Goal: Information Seeking & Learning: Learn about a topic

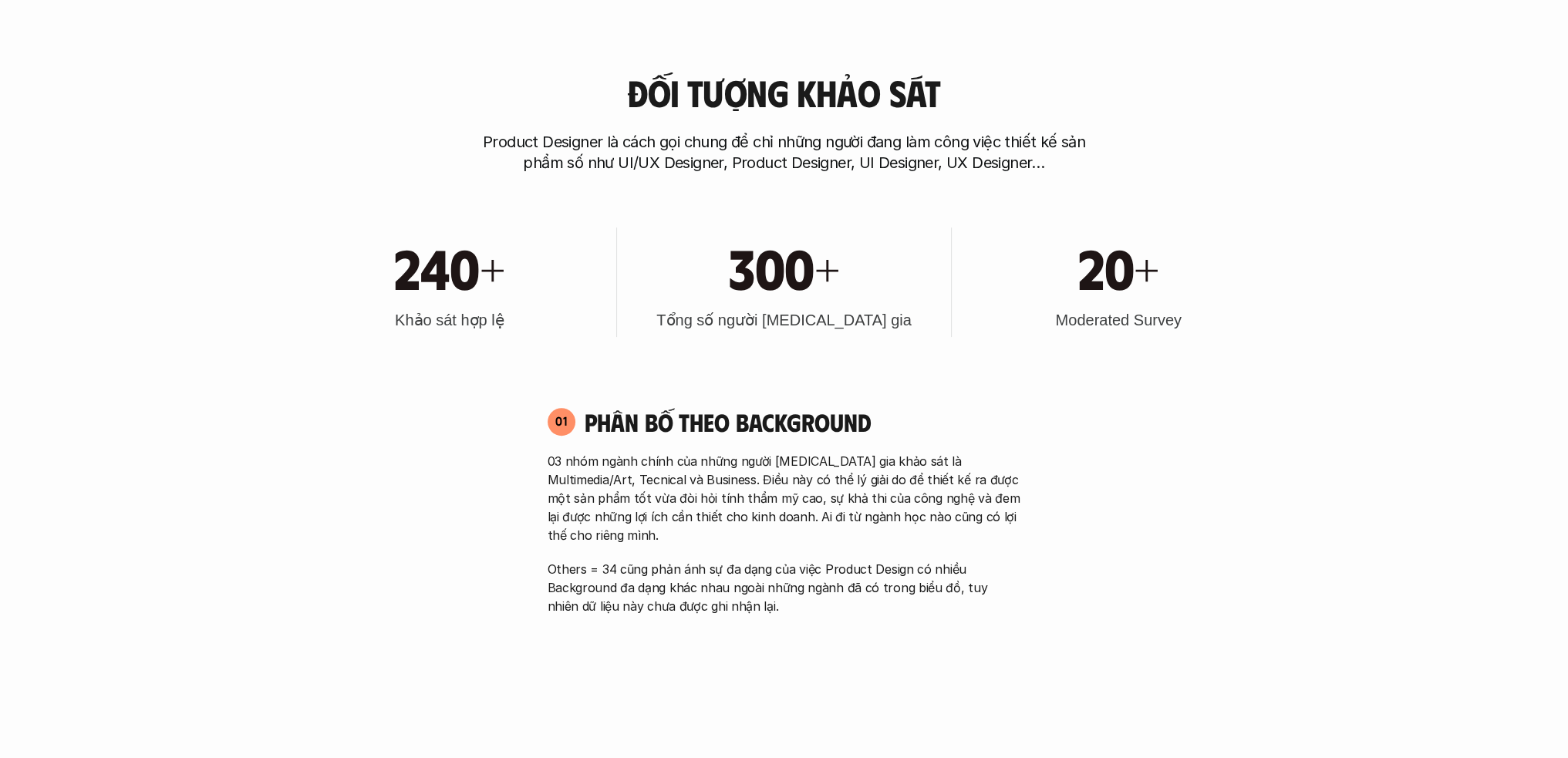
scroll to position [848, 0]
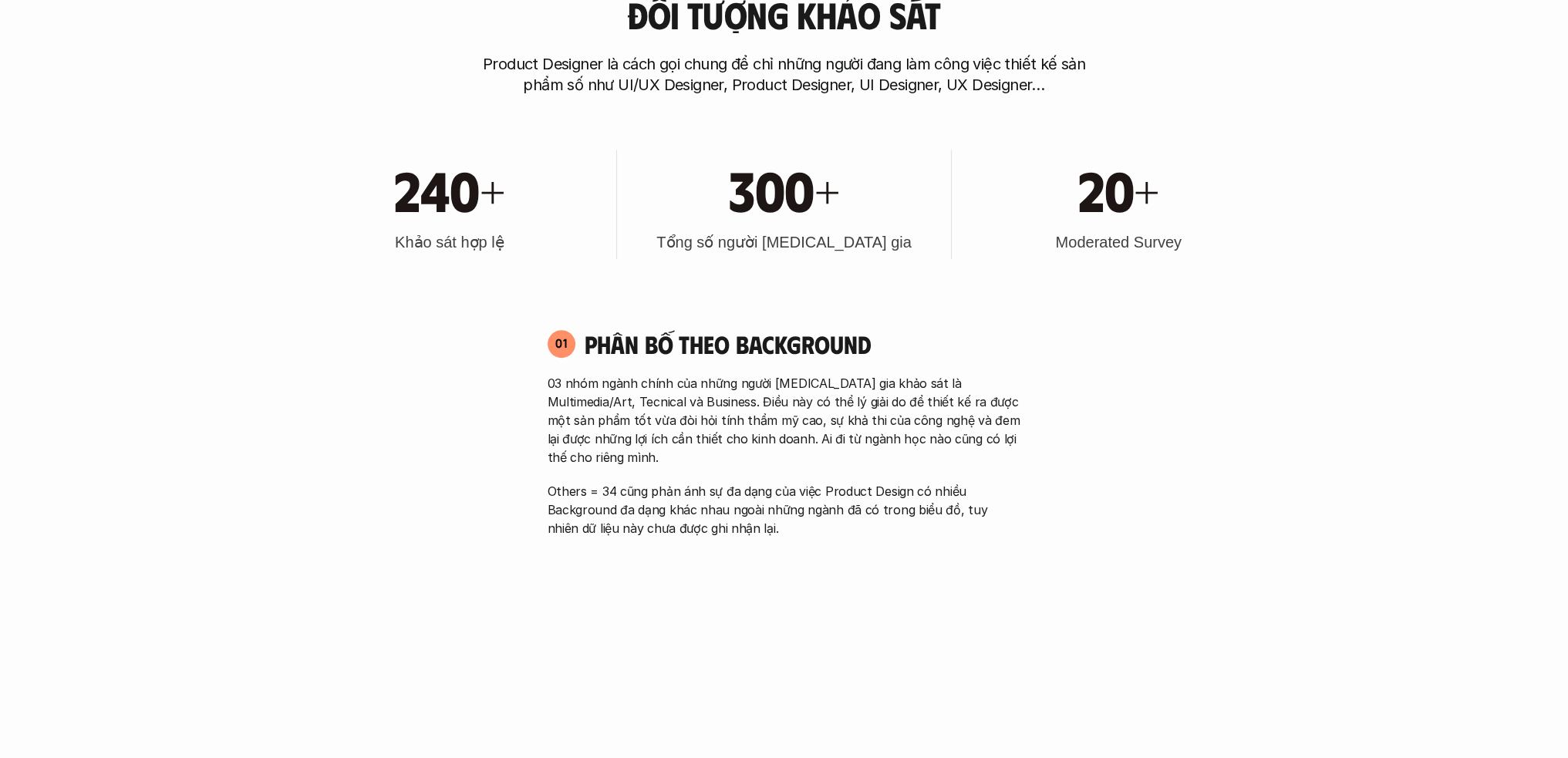
drag, startPoint x: 1055, startPoint y: 240, endPoint x: 1239, endPoint y: 247, distance: 184.1
click at [1172, 247] on div "20+ Moderated Survey" at bounding box center [1119, 204] width 318 height 110
click at [1098, 246] on h3 "Moderated Survey" at bounding box center [1117, 241] width 125 height 21
click at [1172, 236] on div "20+ Moderated Survey" at bounding box center [1119, 204] width 318 height 110
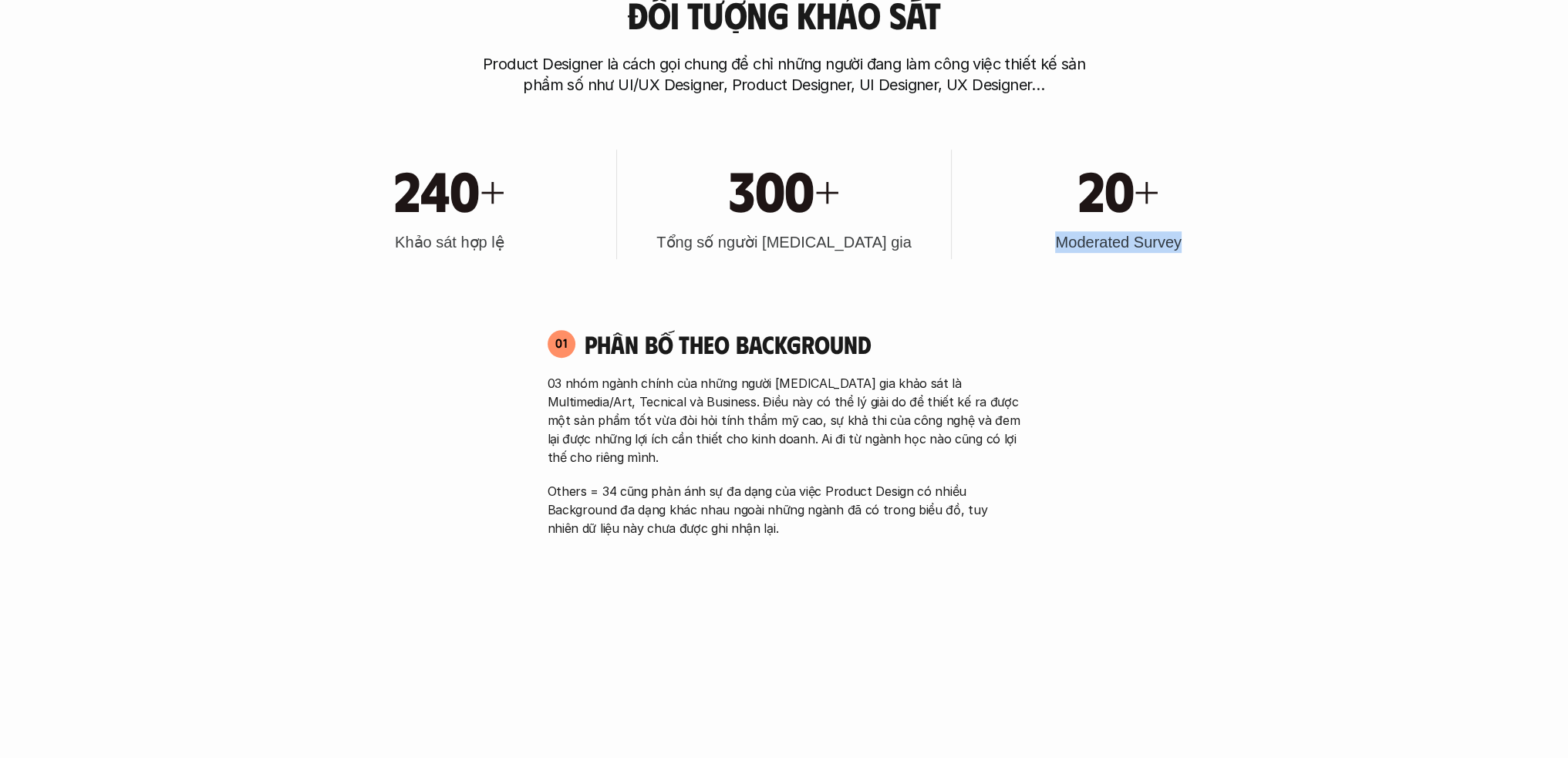
drag, startPoint x: 1186, startPoint y: 243, endPoint x: 1054, endPoint y: 245, distance: 132.0
click at [1054, 245] on div "20+ Moderated Survey" at bounding box center [1119, 204] width 318 height 110
click at [1001, 259] on div "240+ Khảo sát hợp lệ 300+ Tổng số người [MEDICAL_DATA] gia 20+ Moderated Survey" at bounding box center [784, 204] width 987 height 156
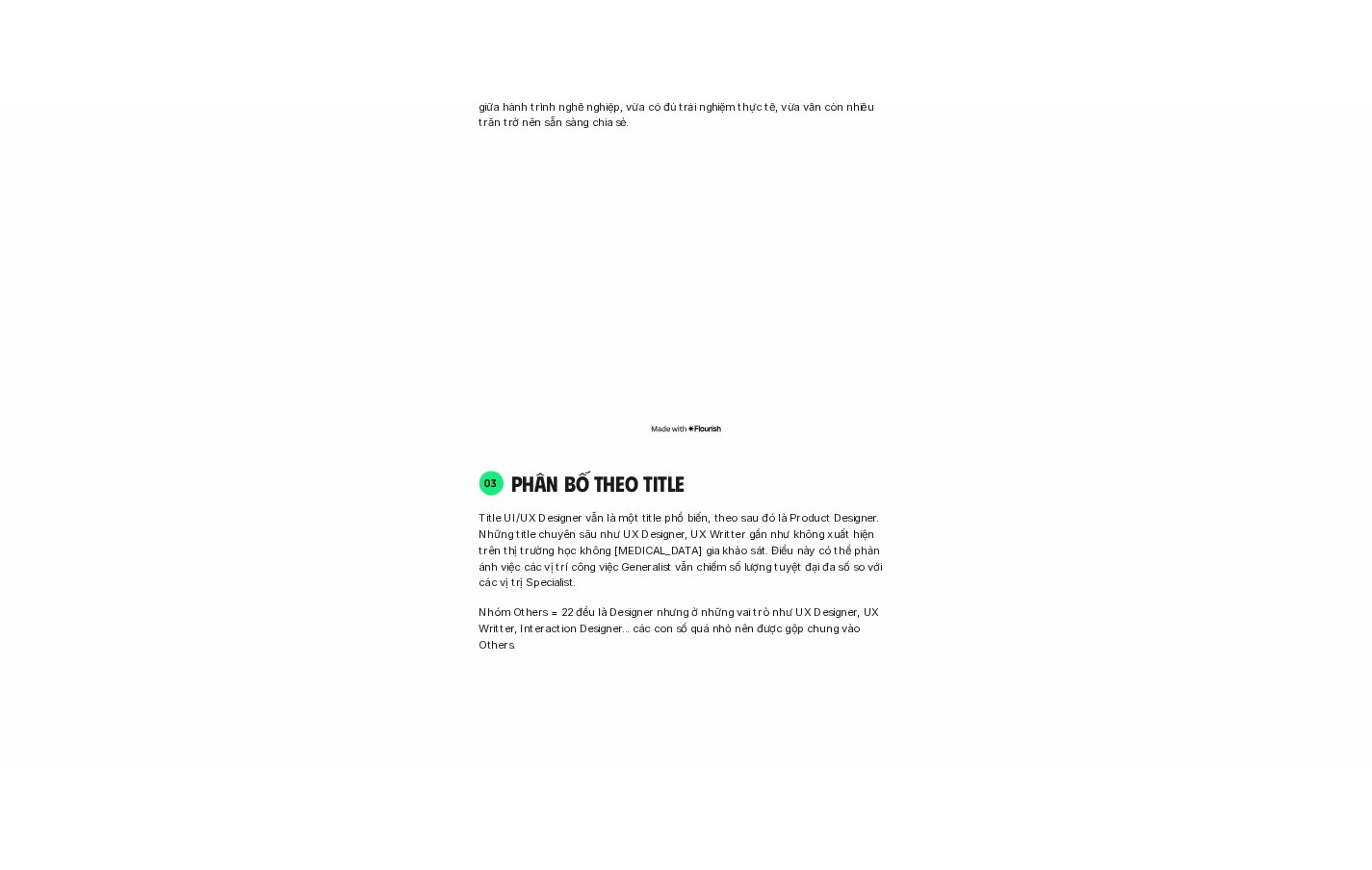
scroll to position [2599, 0]
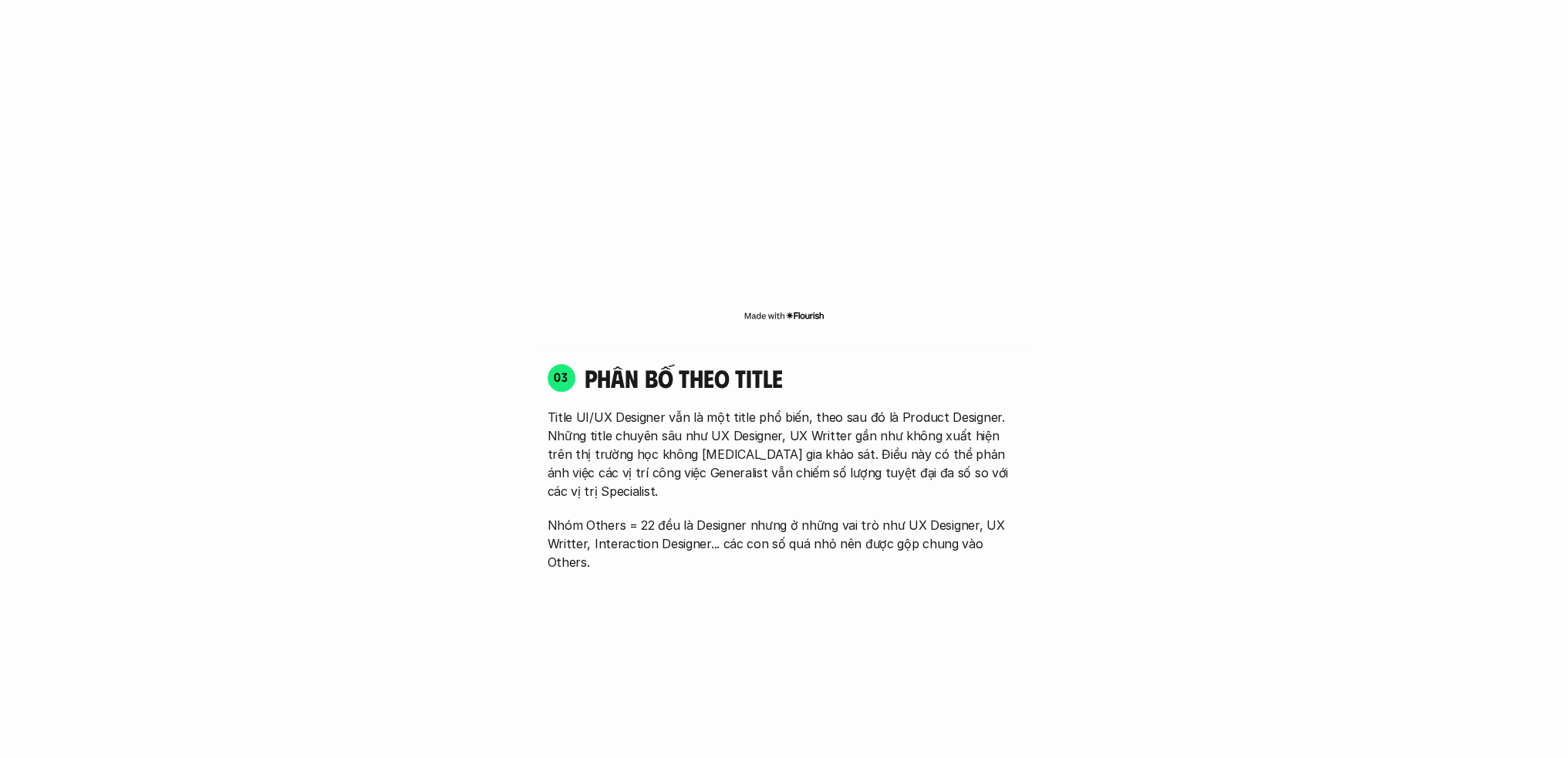
click at [622, 433] on p "Title UI/UX Designer vẫn là một title phổ biến, theo sau đó là Product Designer…" at bounding box center [784, 453] width 474 height 92
click at [779, 443] on p "Title UI/UX Designer vẫn là một title phổ biến, theo sau đó là Product Designer…" at bounding box center [784, 453] width 474 height 92
click at [955, 433] on p "Title UI/UX Designer vẫn là một title phổ biến, theo sau đó là Product Designer…" at bounding box center [784, 453] width 474 height 92
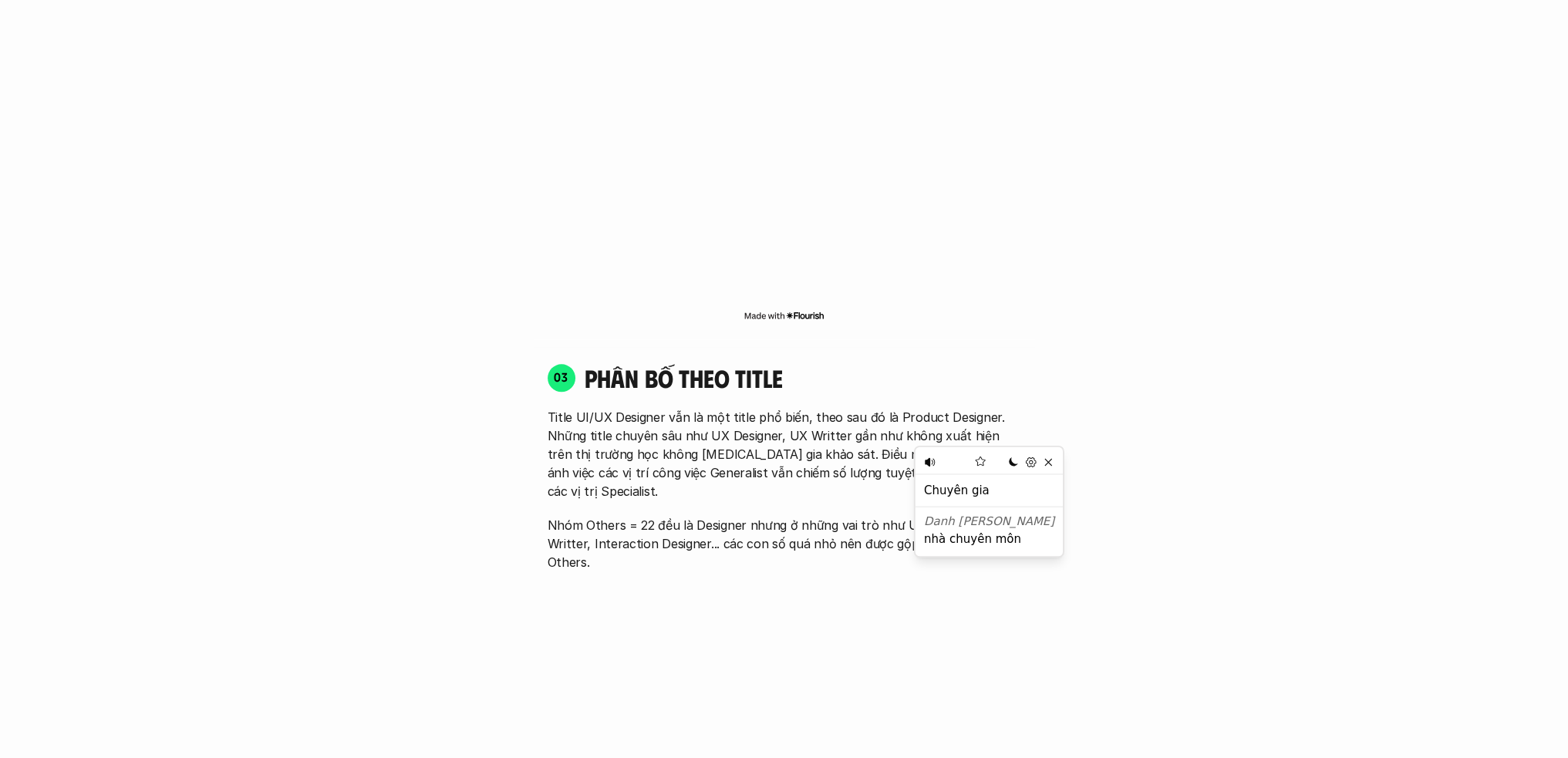
click at [1099, 428] on div "01 Phân bố theo background 03 nhóm ngành chính của những người [MEDICAL_DATA] g…" at bounding box center [784, 489] width 987 height 2818
drag, startPoint x: 586, startPoint y: 463, endPoint x: 659, endPoint y: 466, distance: 73.1
click at [648, 515] on p "Nhóm Others = 22 đều là Designer nhưng ở những vai trò như UX Designer, UX Writ…" at bounding box center [784, 543] width 474 height 55
drag, startPoint x: 680, startPoint y: 462, endPoint x: 736, endPoint y: 455, distance: 56.4
click at [736, 455] on div "Title UI/UX Designer vẫn là một title phổ biến, theo sau đó là Product Designer…" at bounding box center [784, 489] width 474 height 163
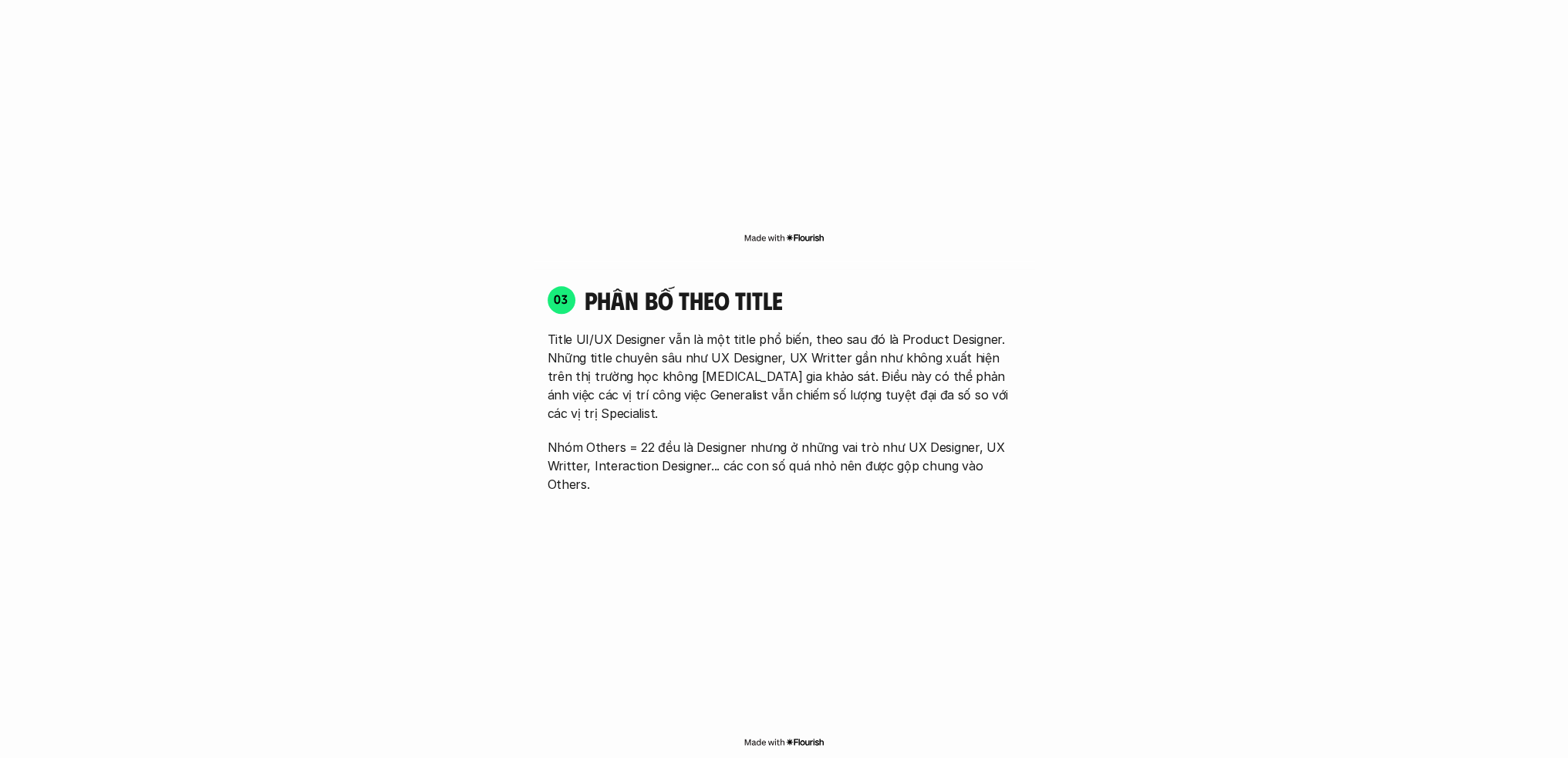
scroll to position [2083, 0]
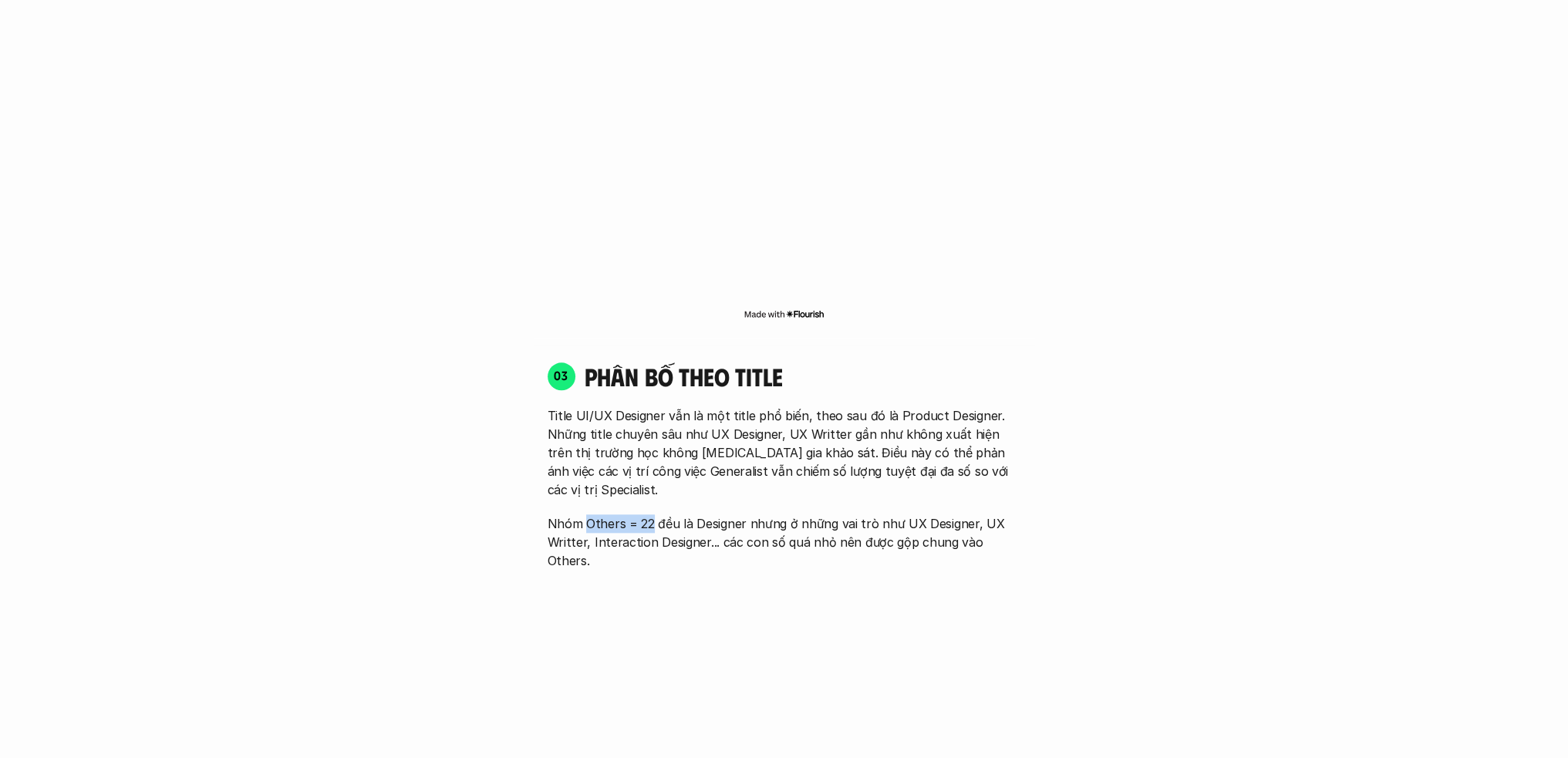
drag, startPoint x: 611, startPoint y: 466, endPoint x: 651, endPoint y: 463, distance: 40.1
click at [651, 514] on p "Nhóm Others = 22 đều là Designer nhưng ở những vai trò như UX Designer, UX Writ…" at bounding box center [784, 541] width 474 height 55
click at [619, 483] on img at bounding box center [617, 486] width 17 height 17
click at [775, 514] on p "Nhóm Others = 22 đều là Designer nhưng ở những vai trò như UX Designer, UX Writ…" at bounding box center [784, 541] width 474 height 55
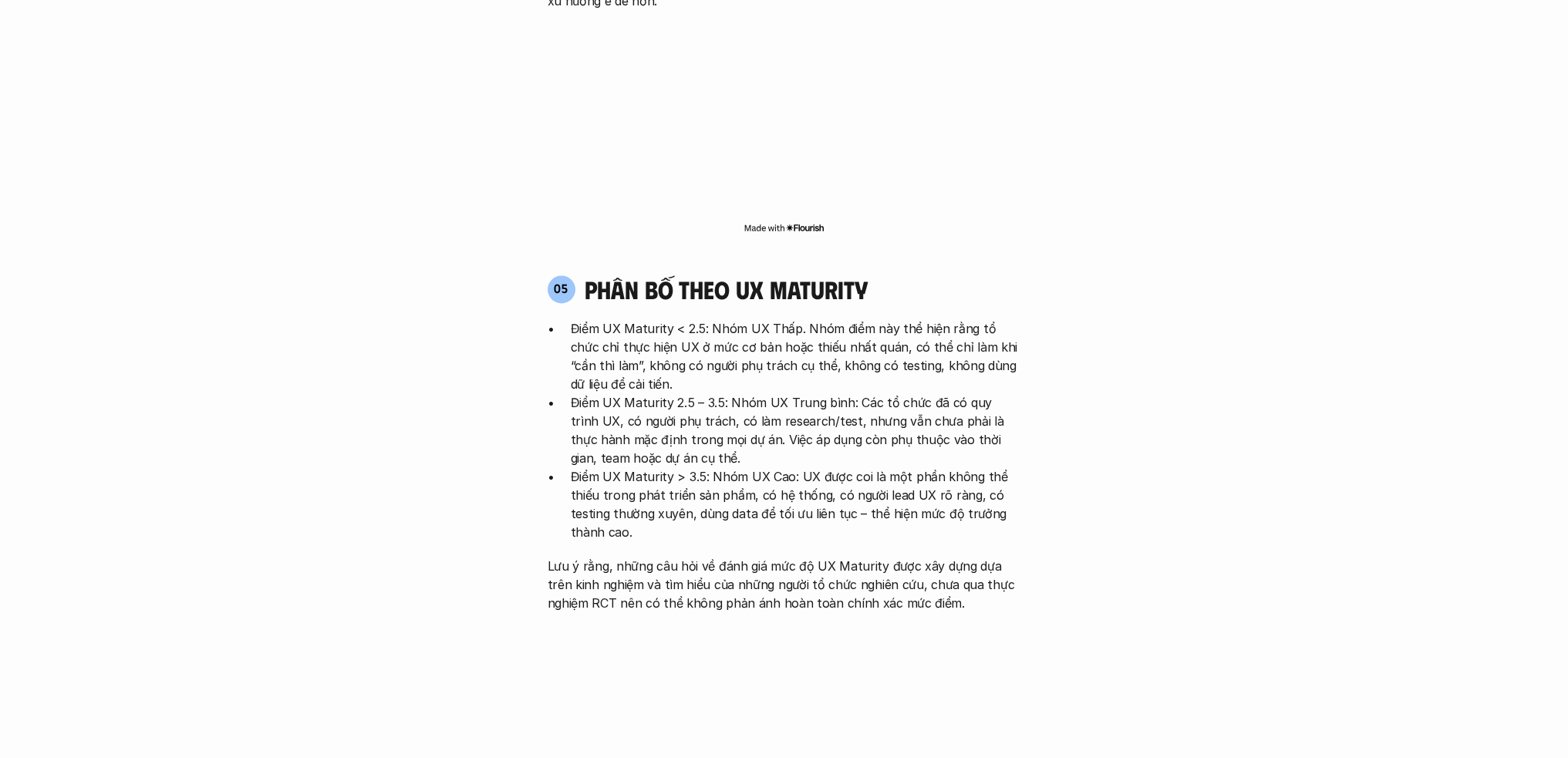
scroll to position [3085, 0]
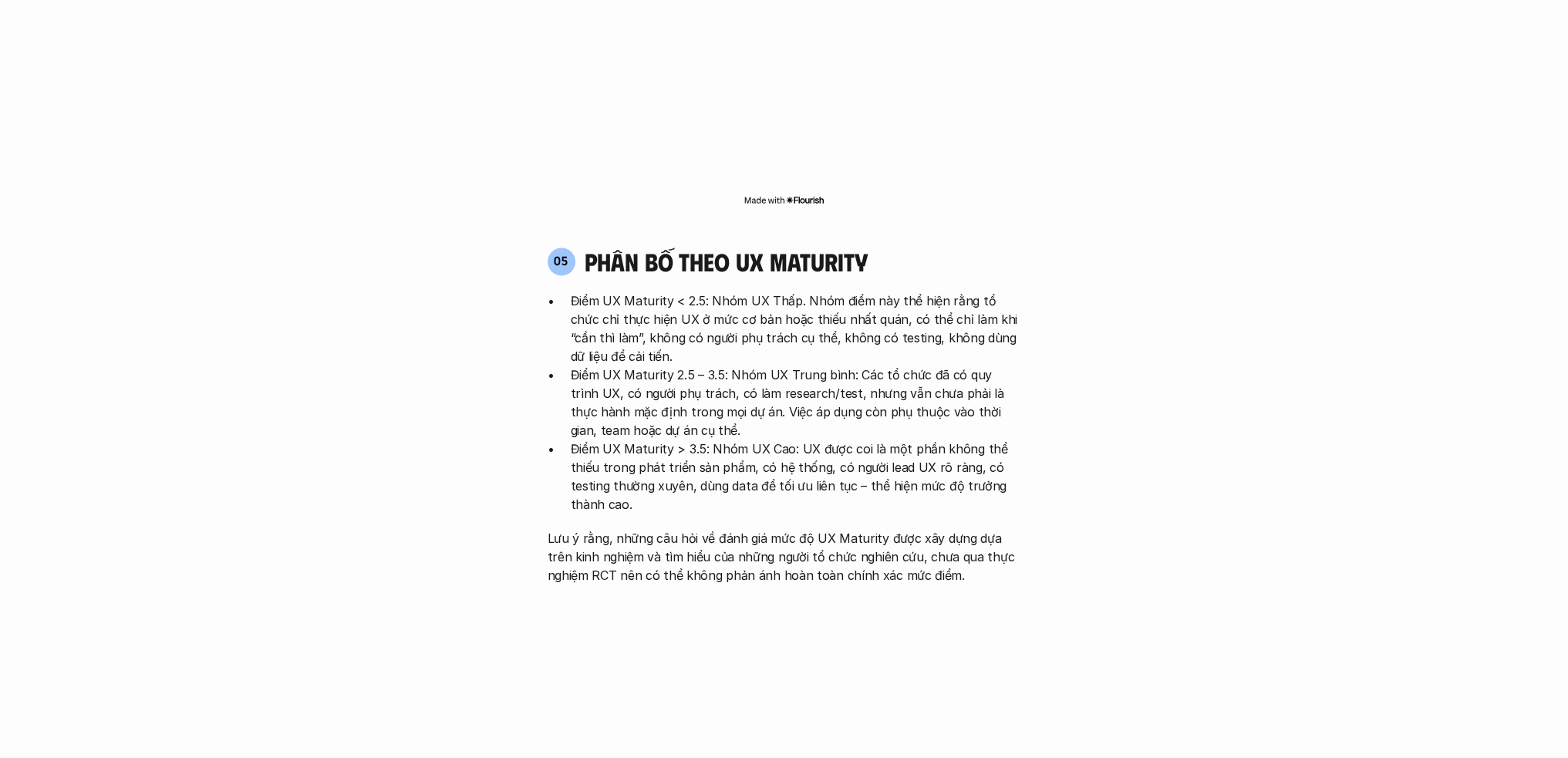
click at [779, 247] on h4 "phân bố theo ux maturity" at bounding box center [725, 261] width 283 height 29
click at [782, 247] on h4 "phân bố theo ux maturity" at bounding box center [725, 261] width 283 height 29
click at [789, 247] on h4 "phân bố theo ux maturity" at bounding box center [725, 261] width 283 height 29
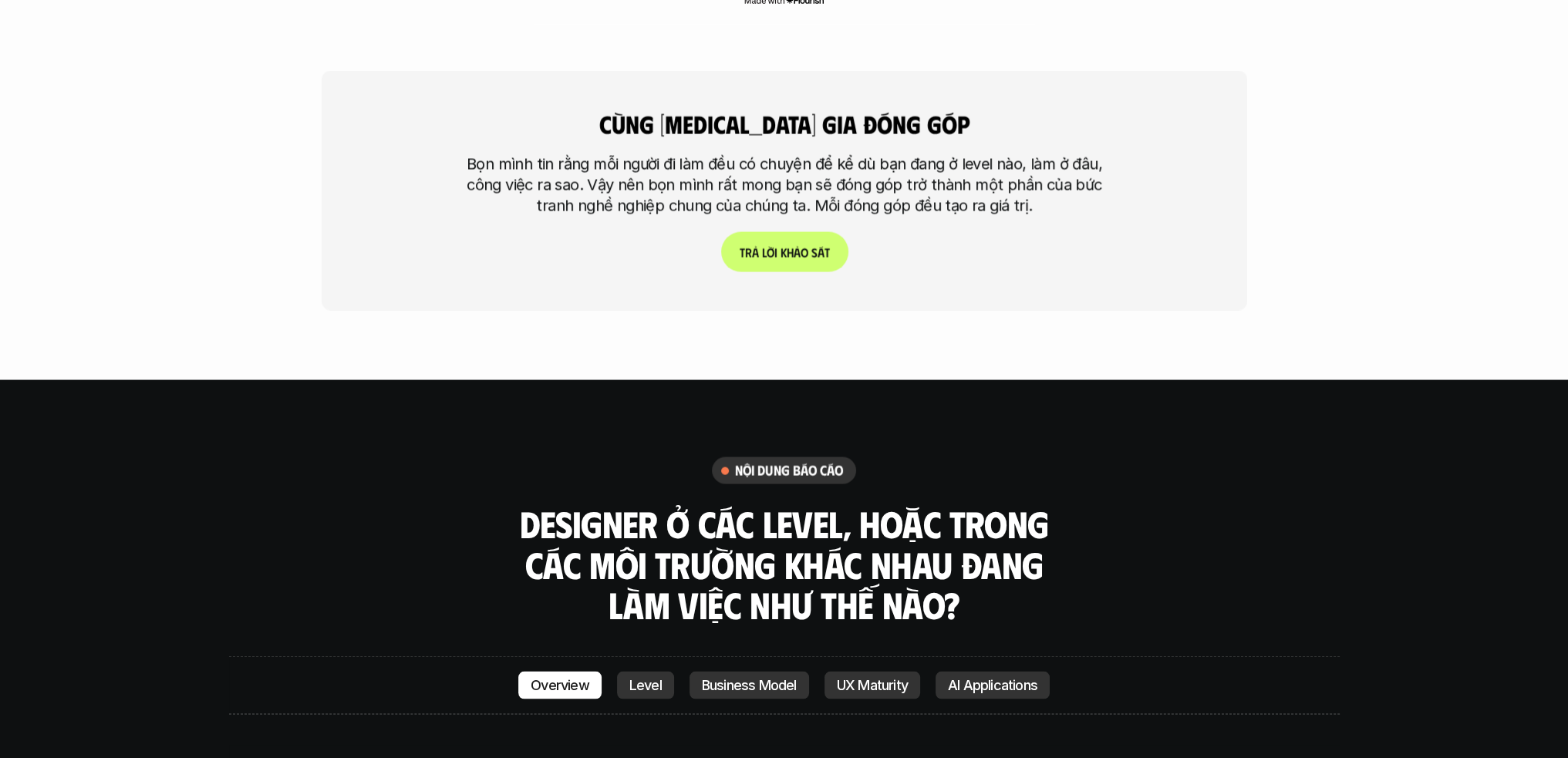
scroll to position [4163, 0]
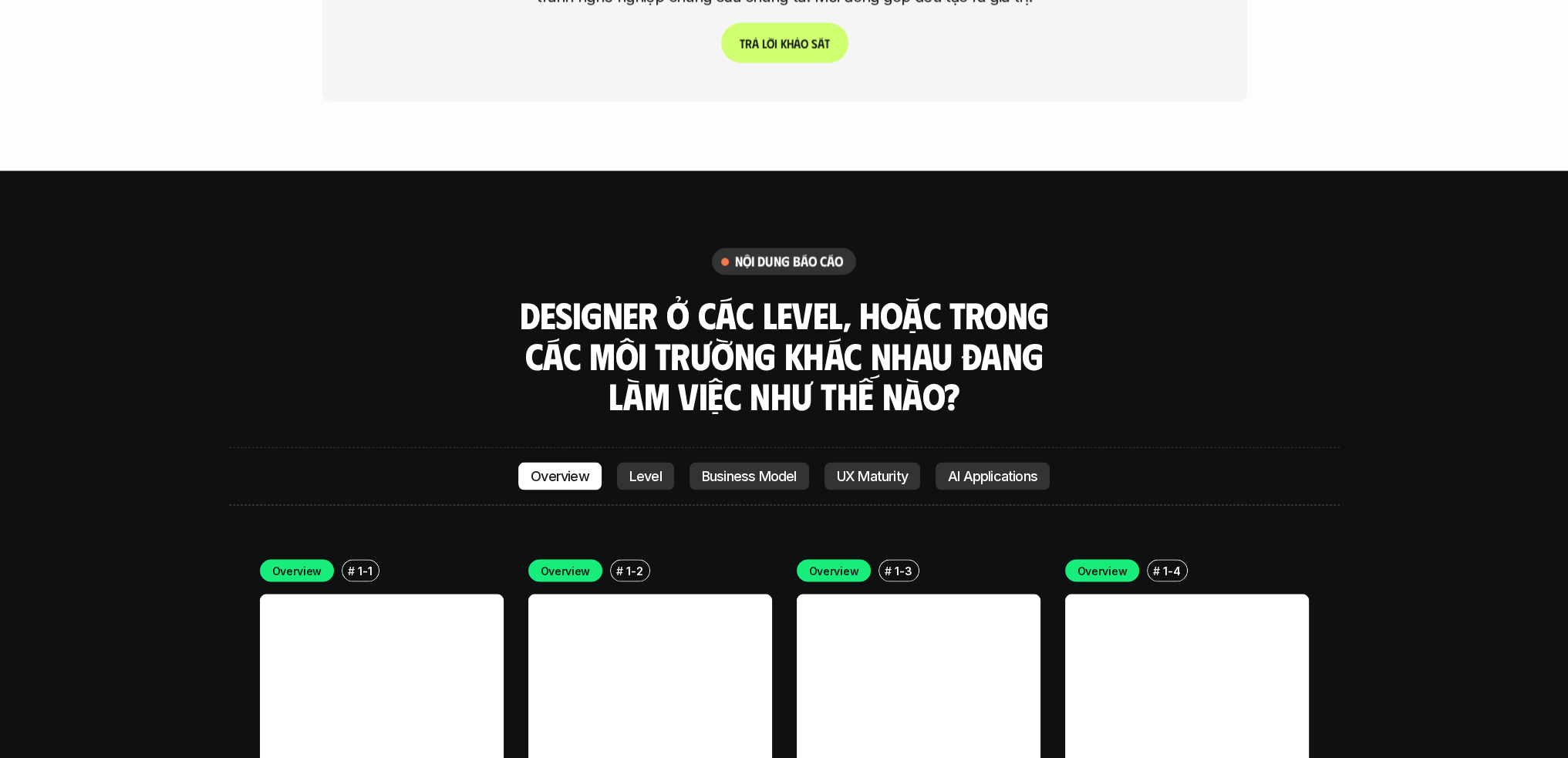
click at [632, 469] on p "Level" at bounding box center [645, 477] width 32 height 16
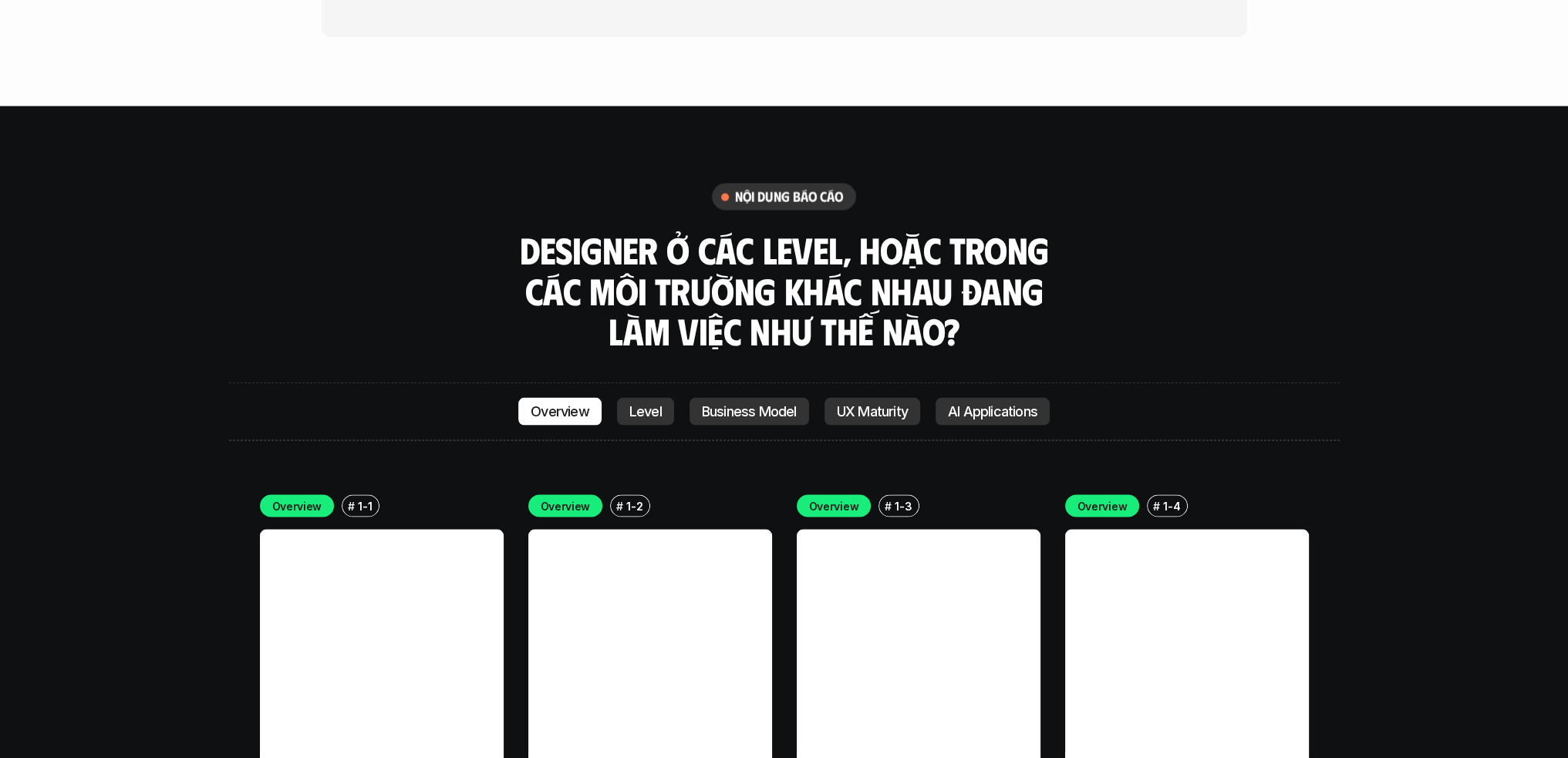
scroll to position [4223, 0]
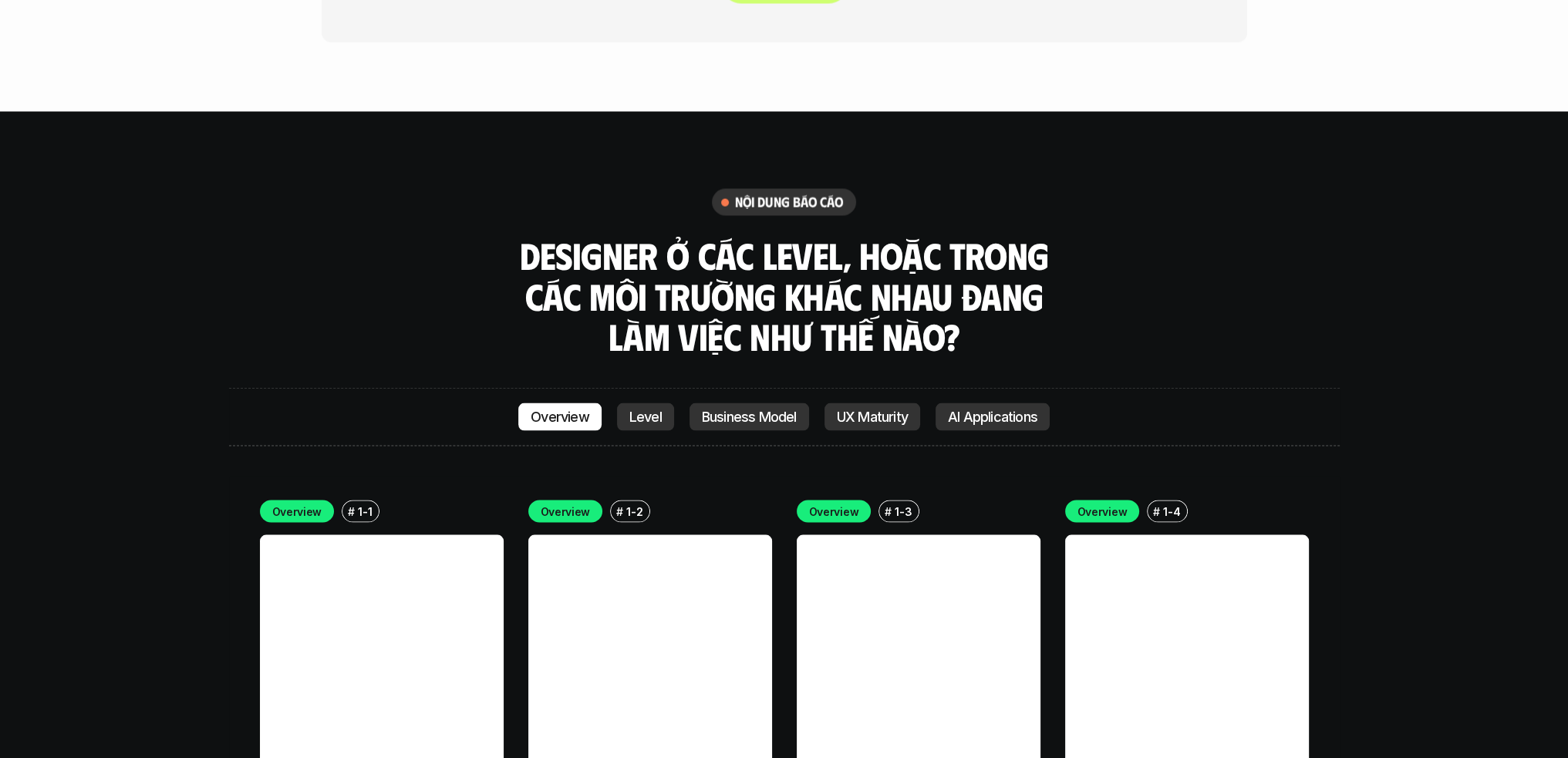
click at [855, 409] on p "UX Maturity" at bounding box center [872, 417] width 71 height 16
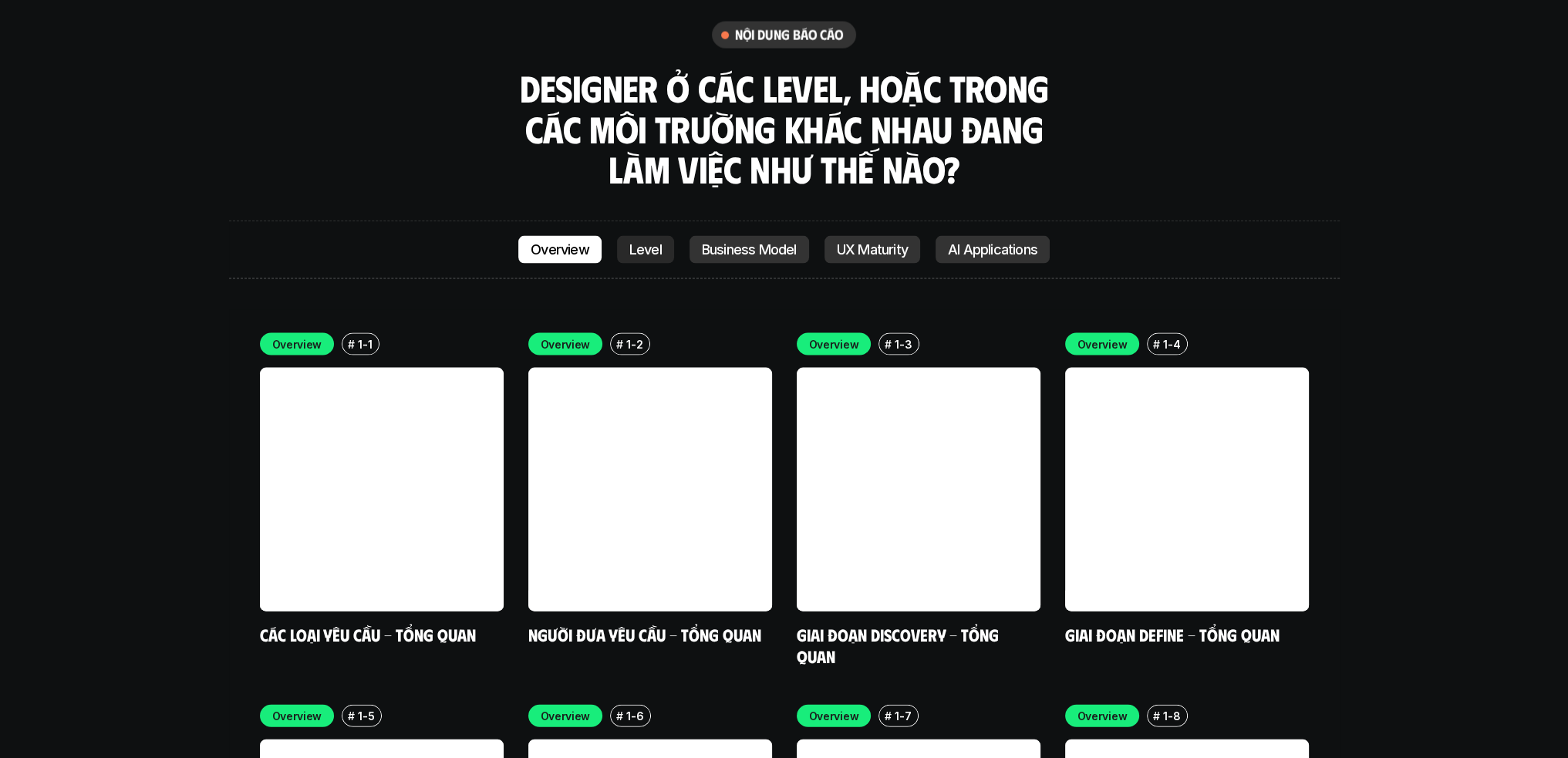
scroll to position [4385, 0]
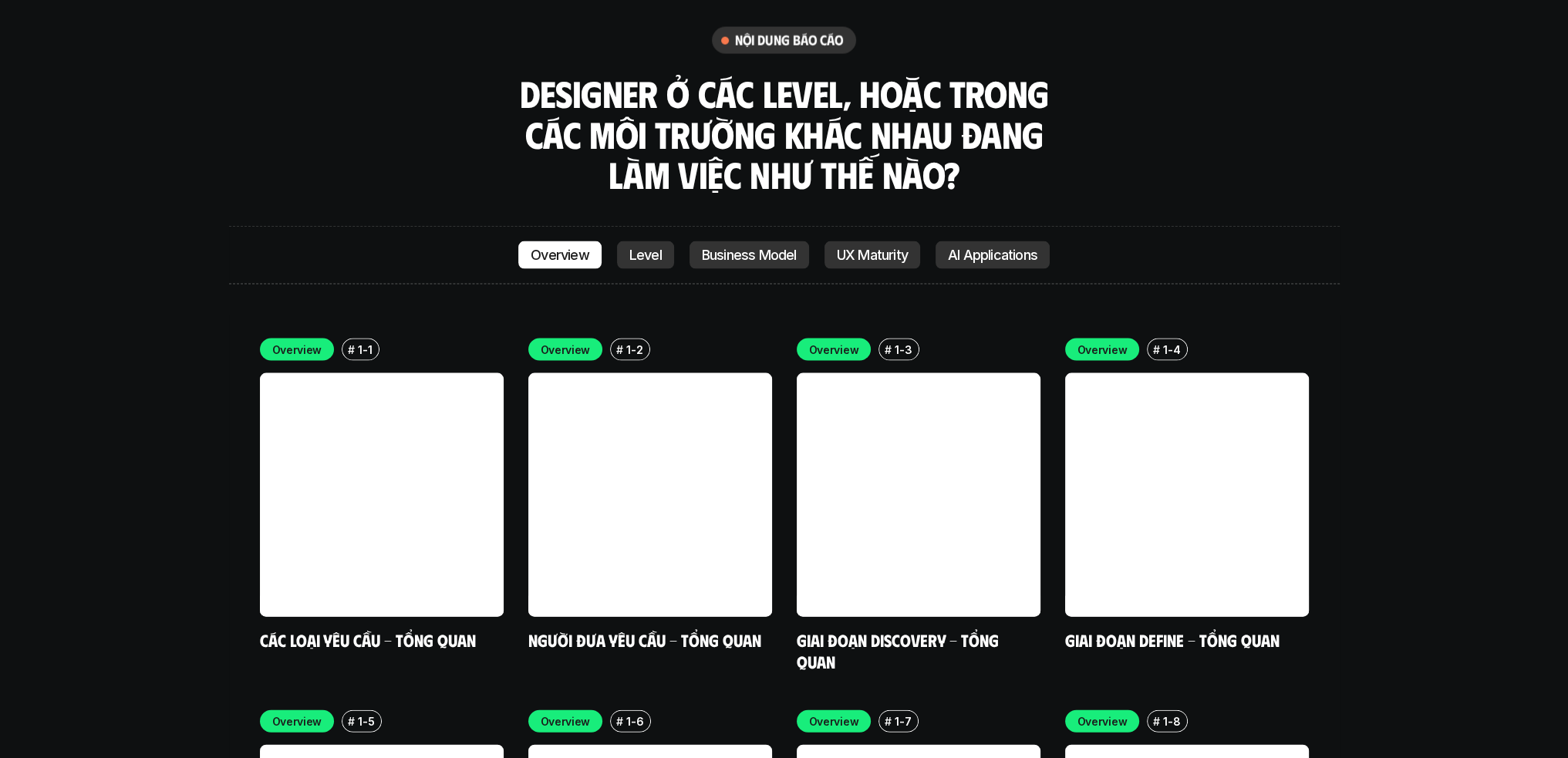
click at [997, 247] on p "AI Applications" at bounding box center [992, 255] width 89 height 16
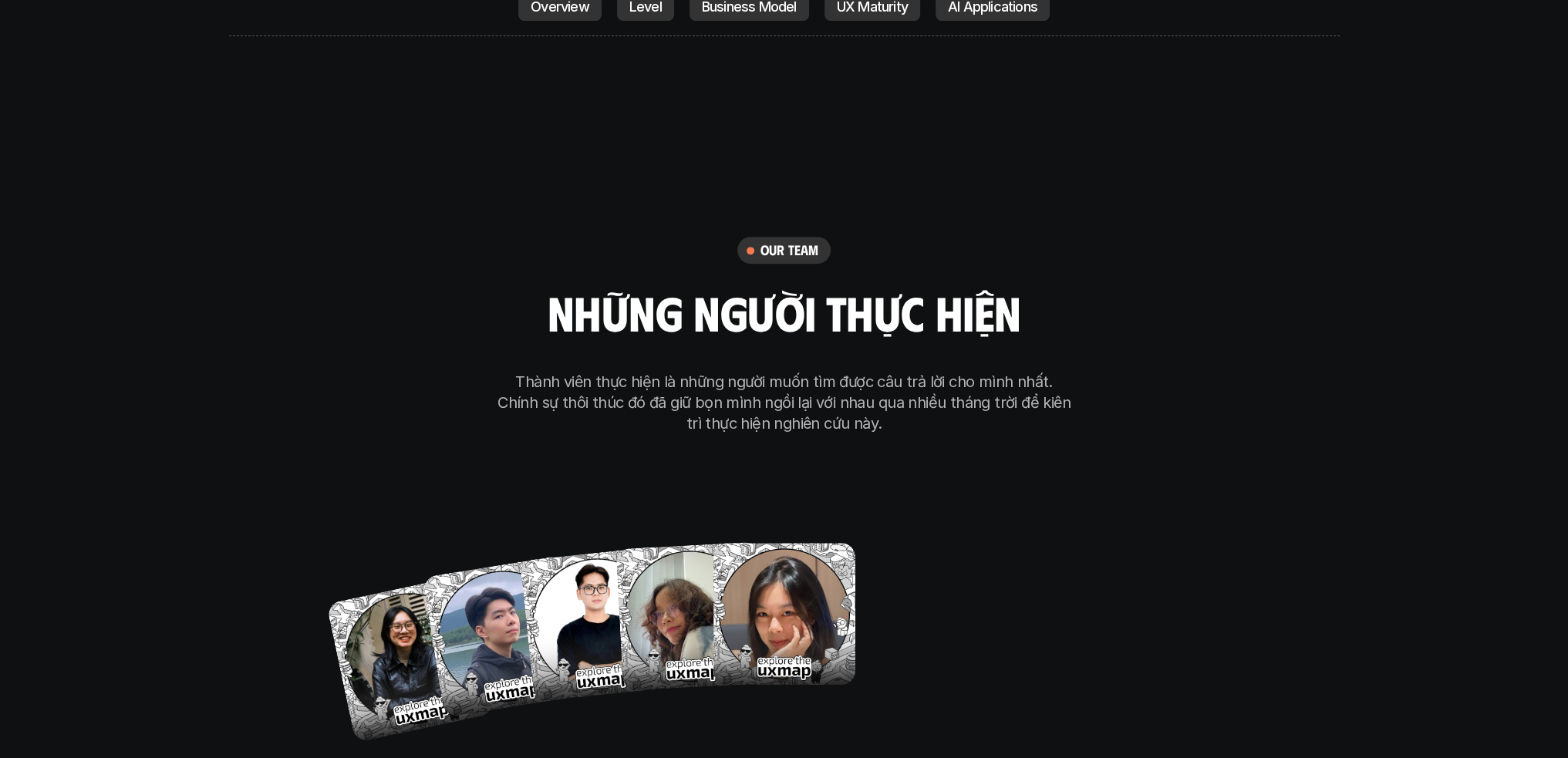
scroll to position [8779, 0]
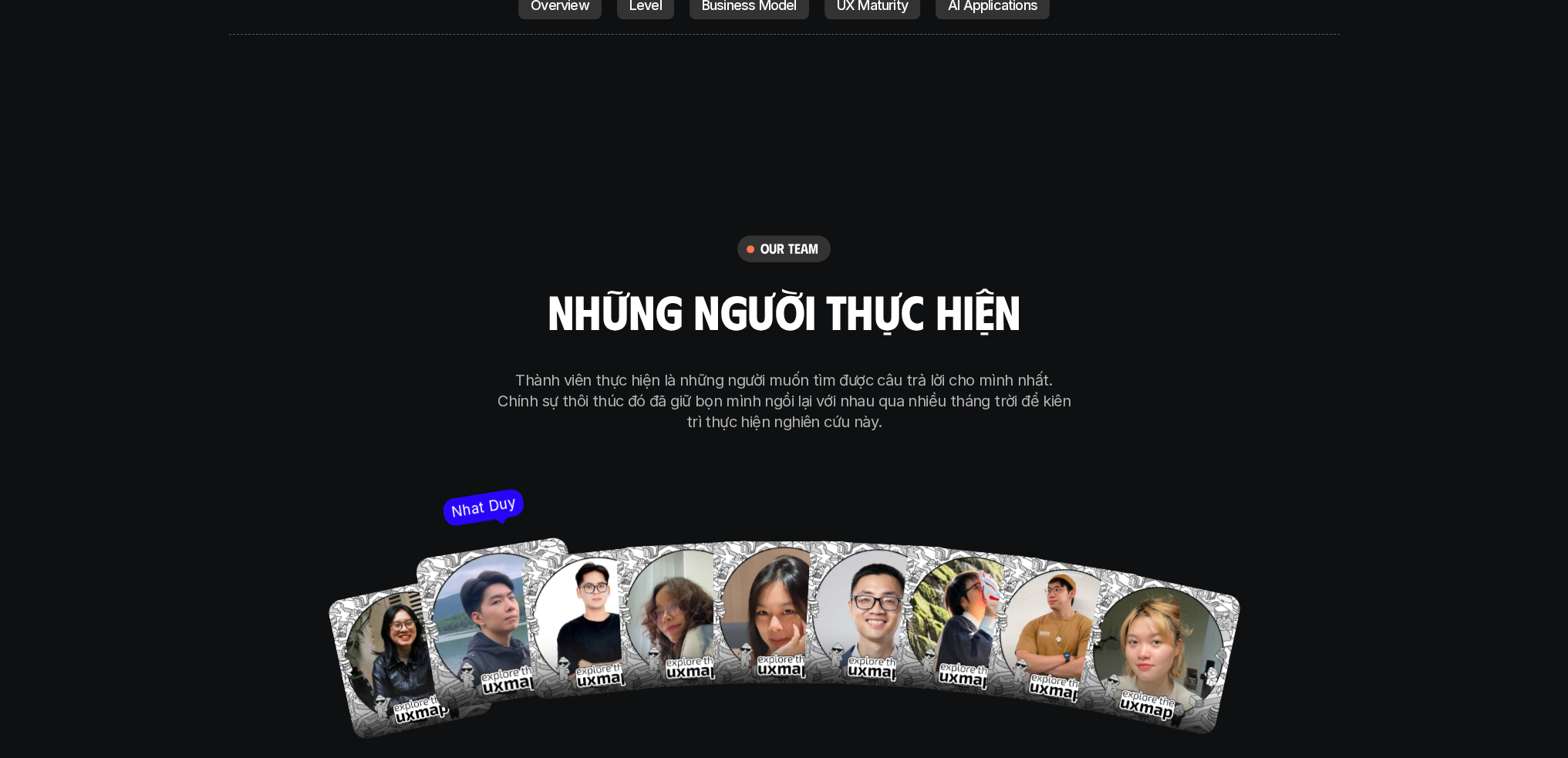
click at [465, 535] on img at bounding box center [501, 623] width 175 height 175
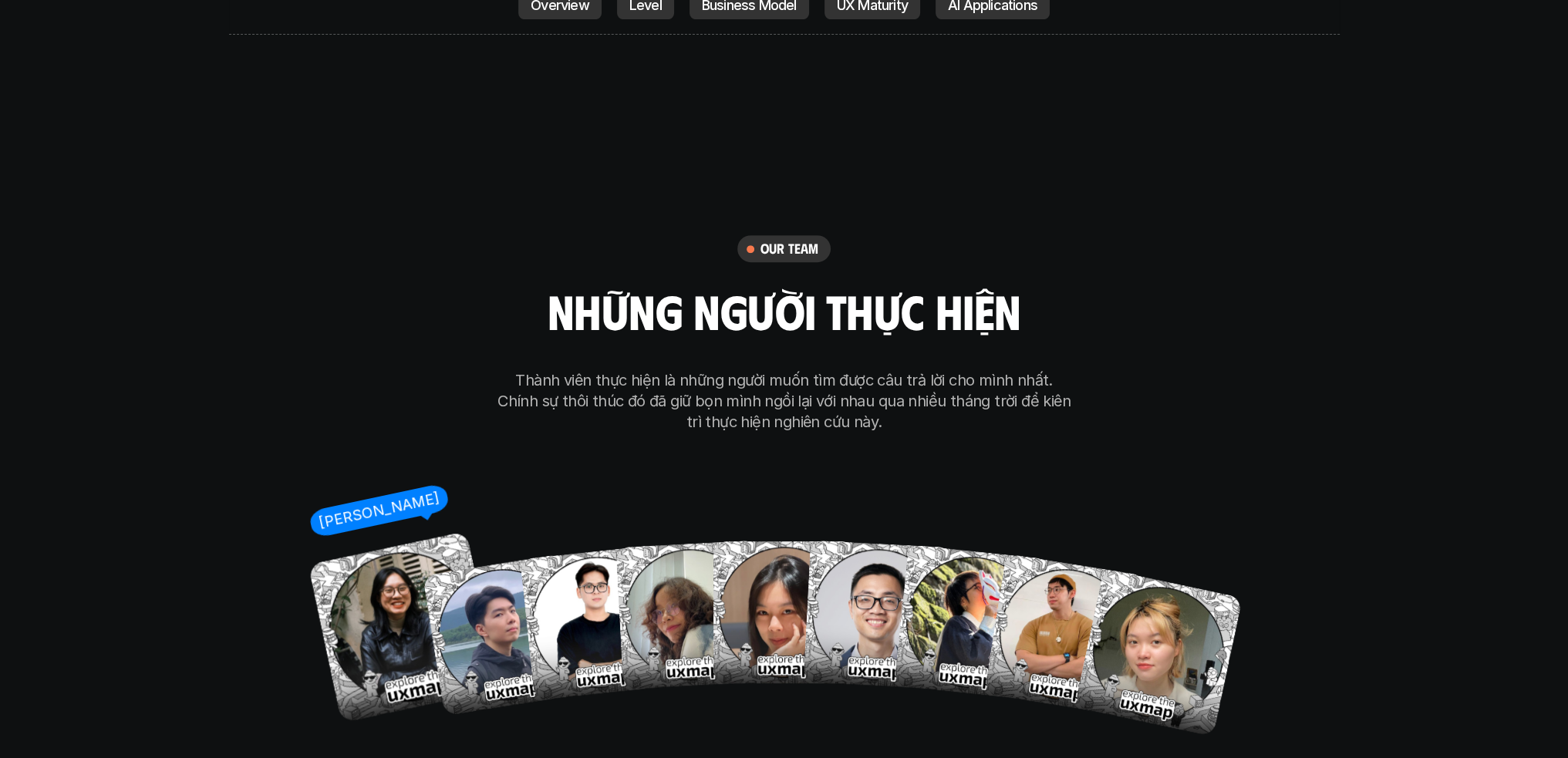
click at [375, 535] on img at bounding box center [404, 627] width 192 height 192
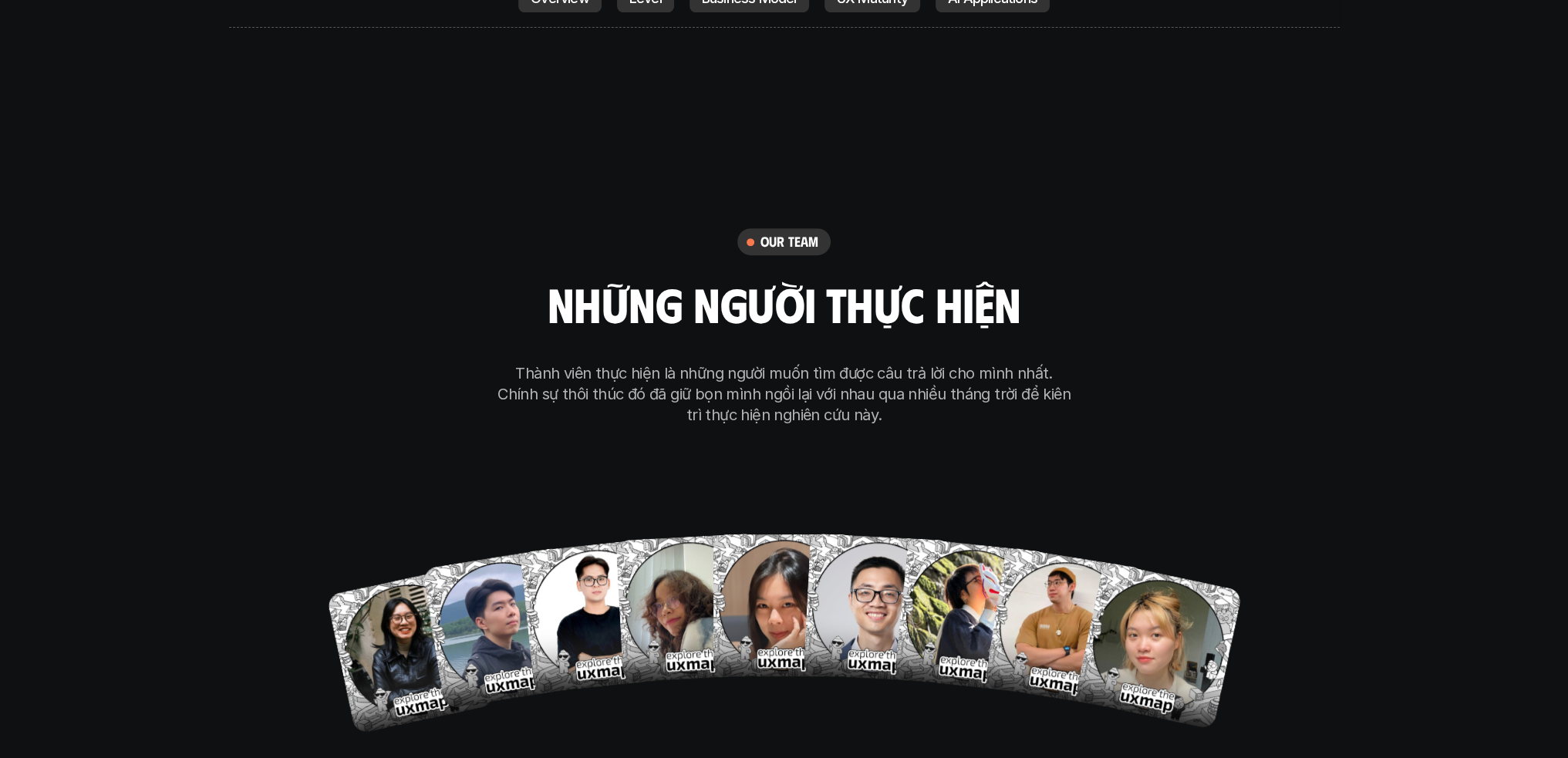
scroll to position [8751, 0]
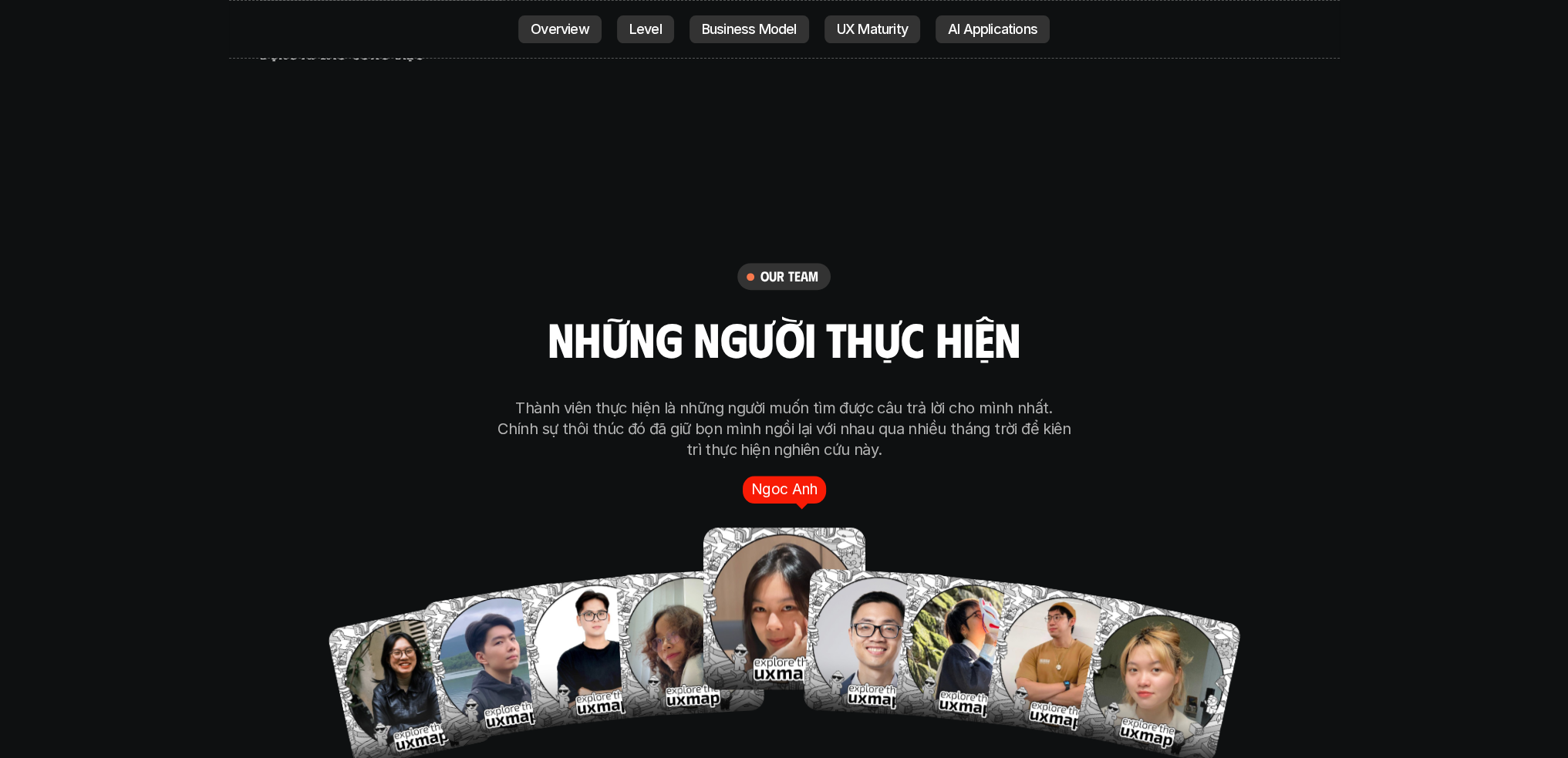
click at [734, 535] on img at bounding box center [783, 608] width 162 height 162
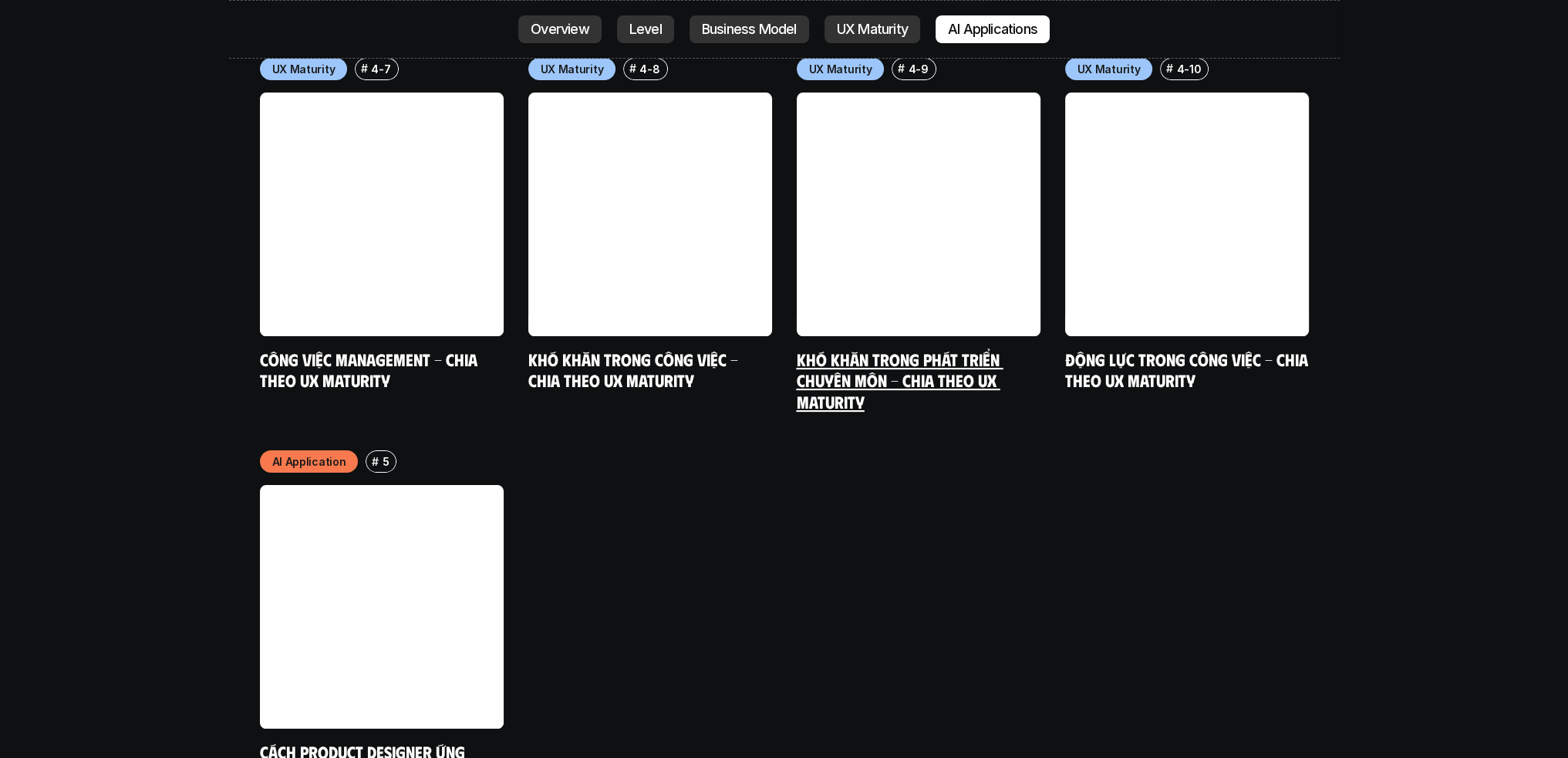
scroll to position [7903, 0]
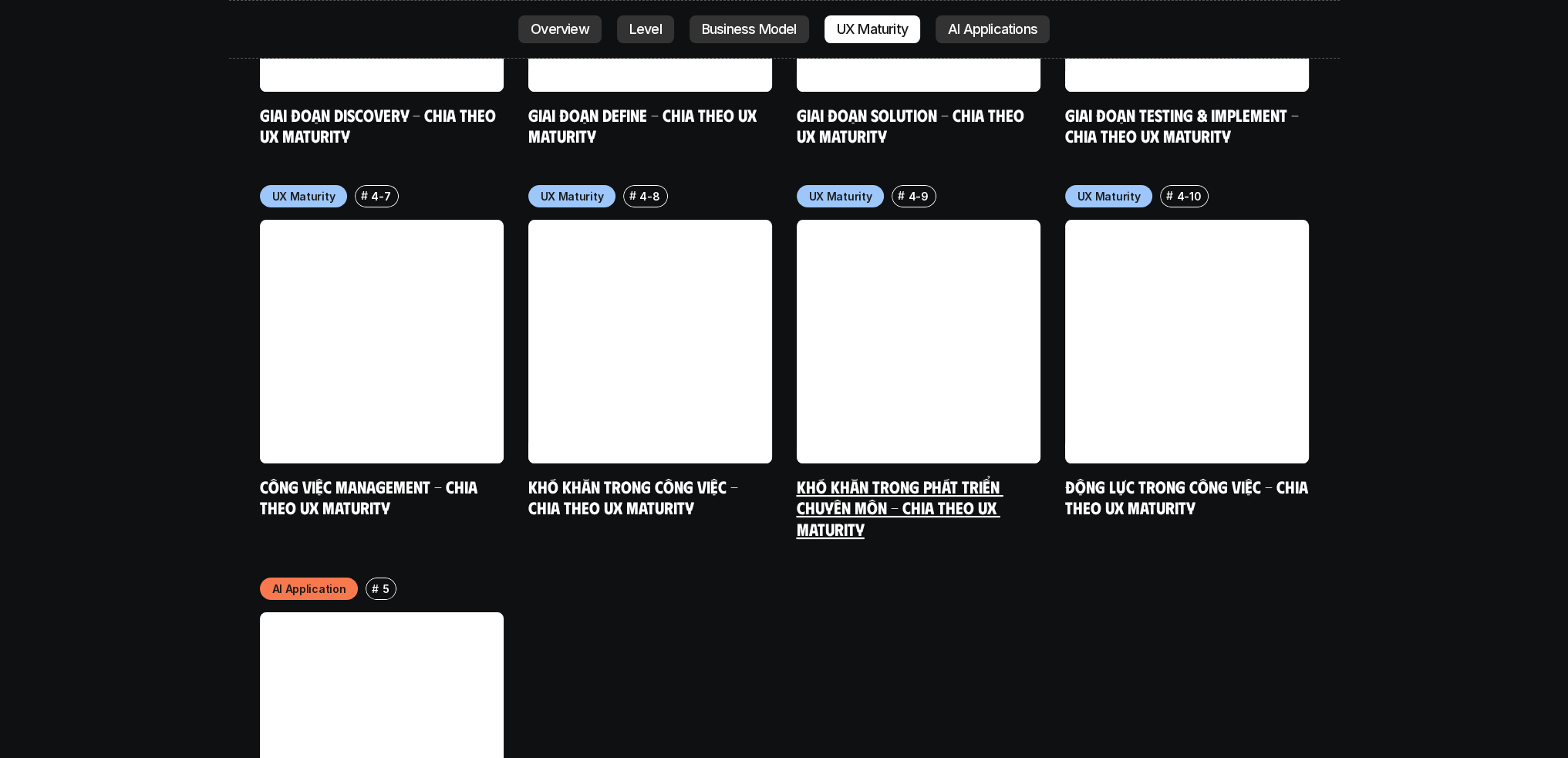
click at [887, 476] on link "Khó khăn trong phát triển chuyên môn - Chia theo UX Maturity" at bounding box center [899, 507] width 207 height 63
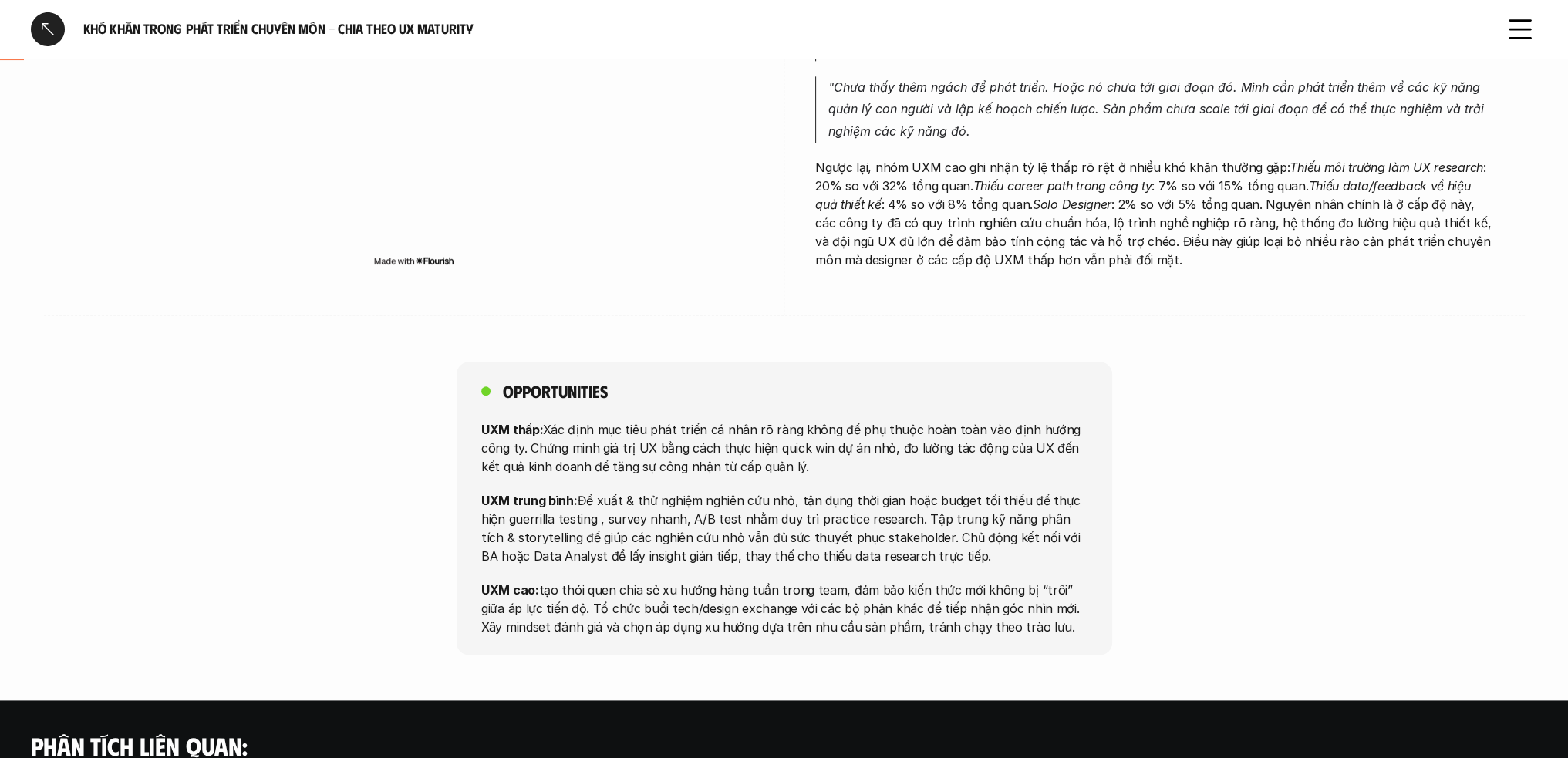
scroll to position [2543, 0]
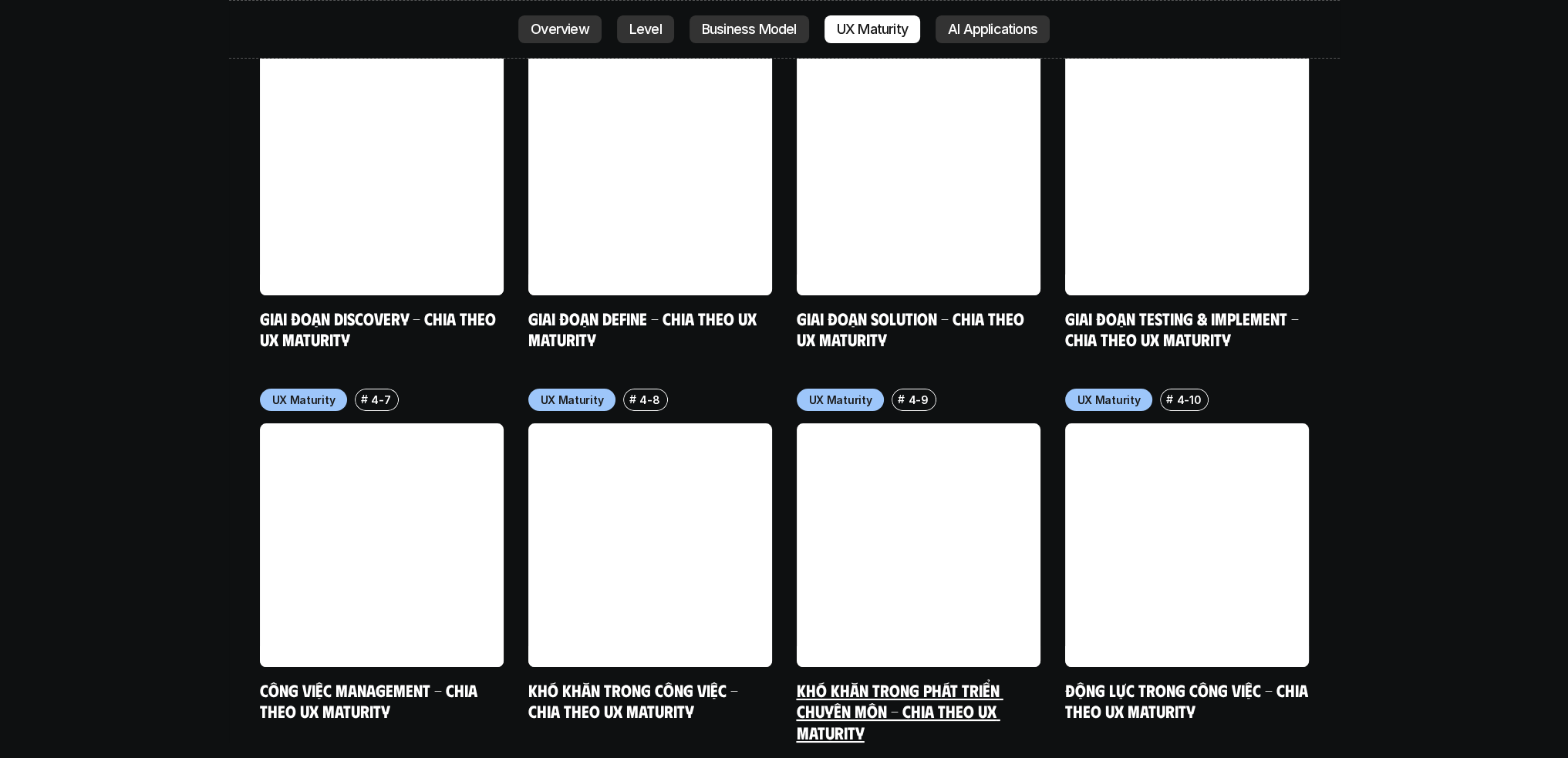
scroll to position [8085, 0]
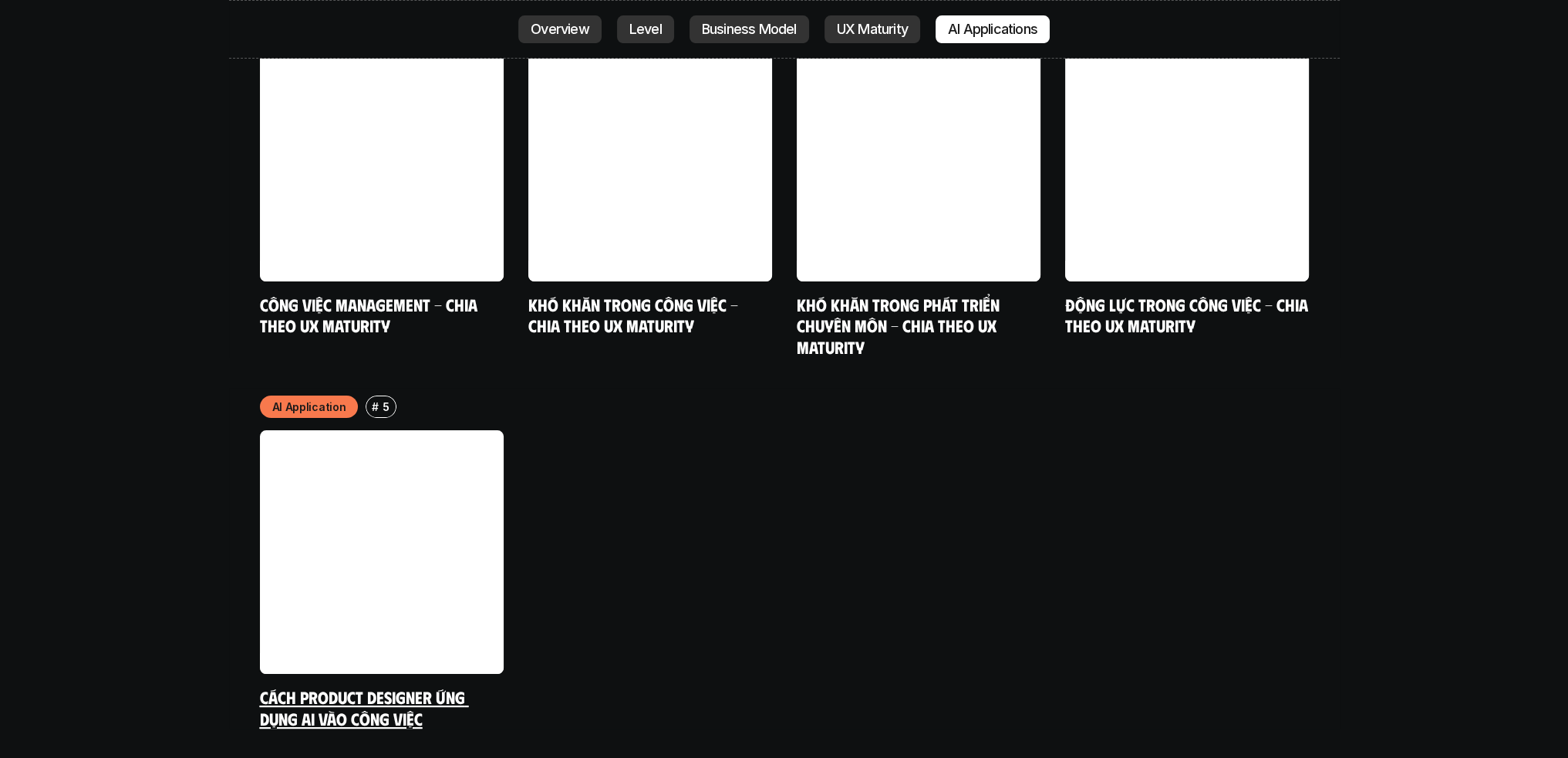
click at [381, 430] on link at bounding box center [382, 552] width 244 height 243
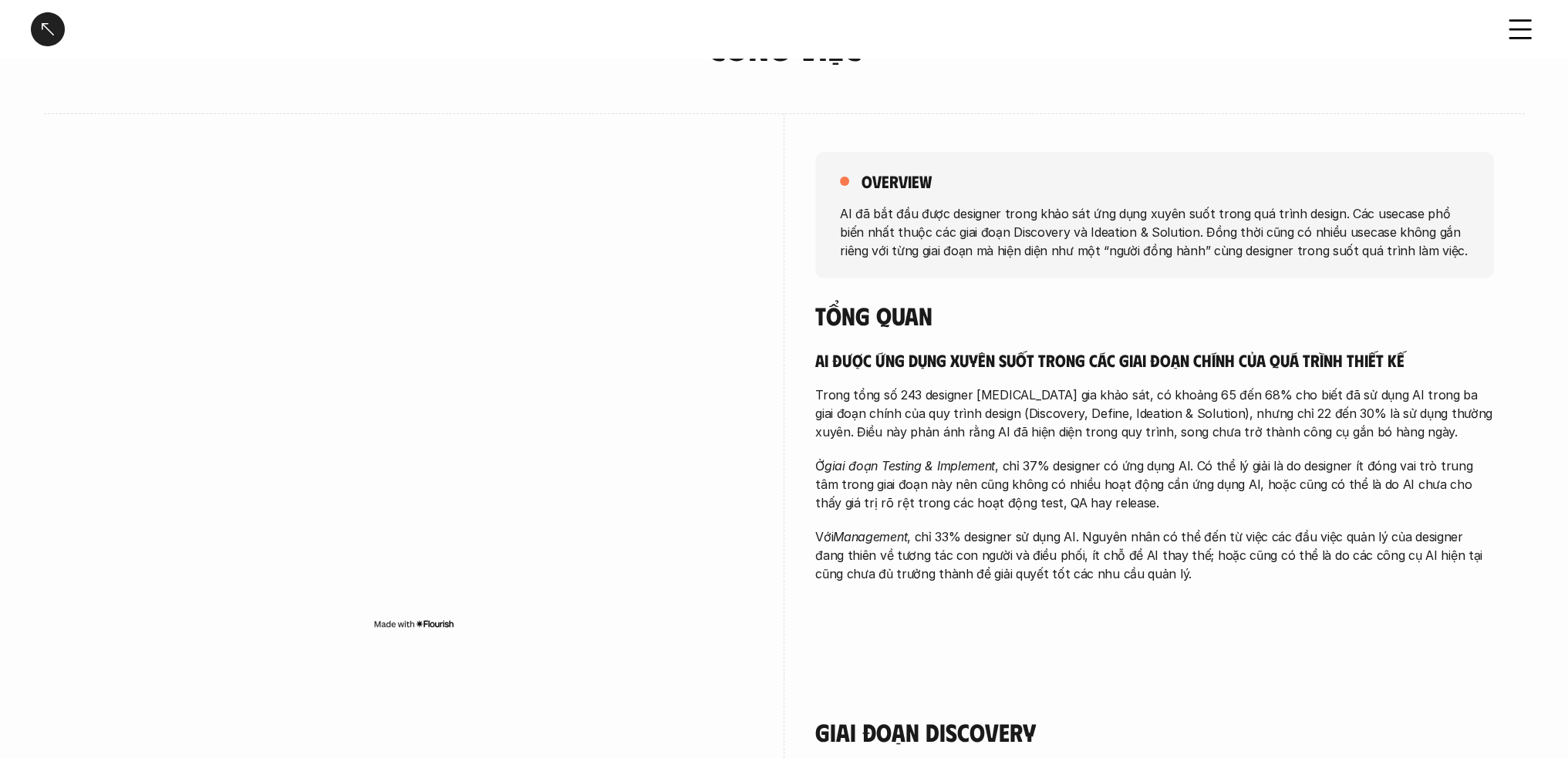
scroll to position [154, 0]
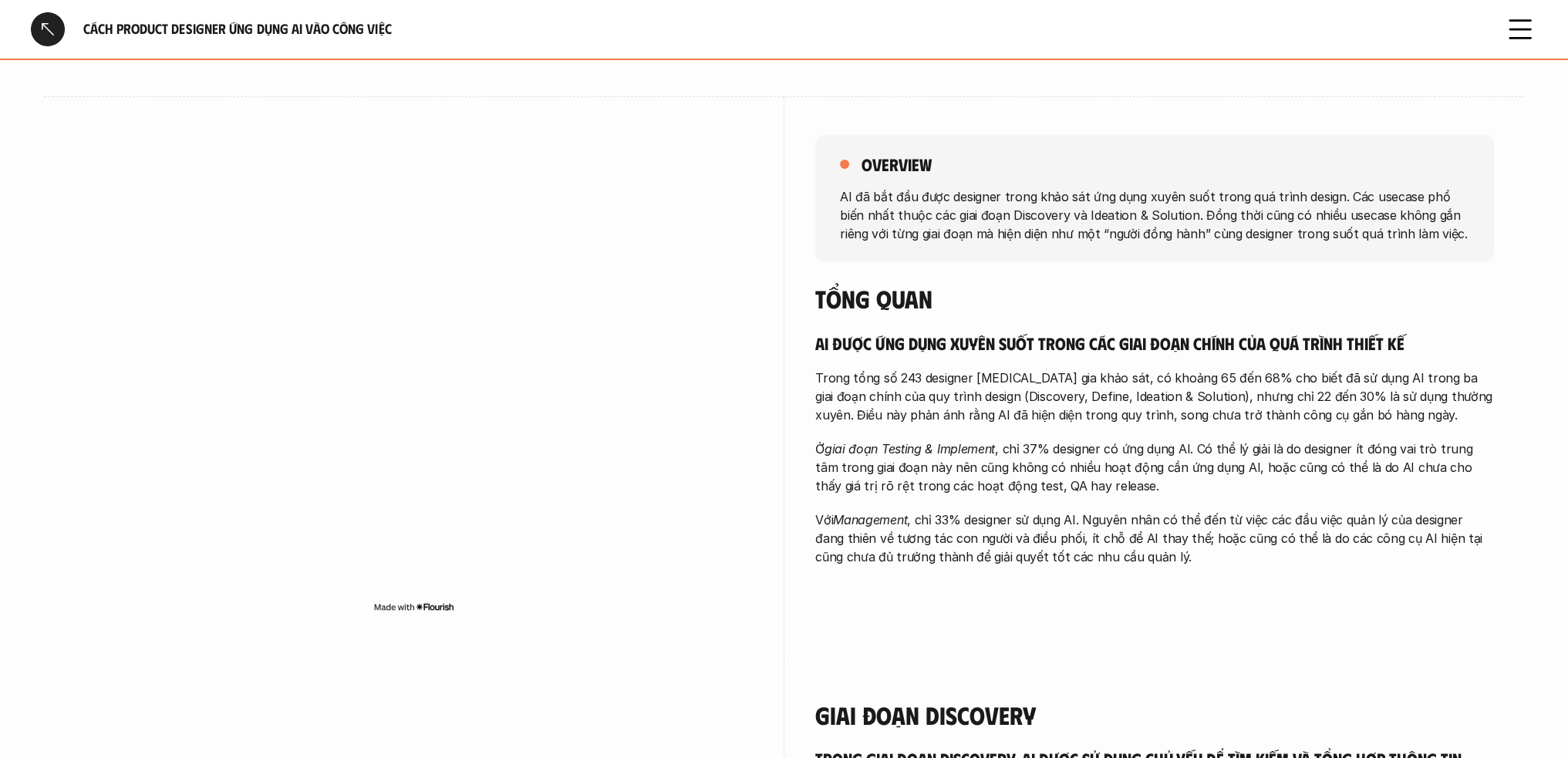
click at [970, 397] on p "Trong tổng số 243 designer [MEDICAL_DATA] gia khảo sát, có khoảng 65 đến 68% ch…" at bounding box center [1154, 396] width 679 height 55
drag, startPoint x: 1134, startPoint y: 386, endPoint x: 1082, endPoint y: 385, distance: 52.0
click at [1128, 387] on p "Trong tổng số 243 designer [MEDICAL_DATA] gia khảo sát, có khoảng 65 đến 68% ch…" at bounding box center [1154, 396] width 679 height 55
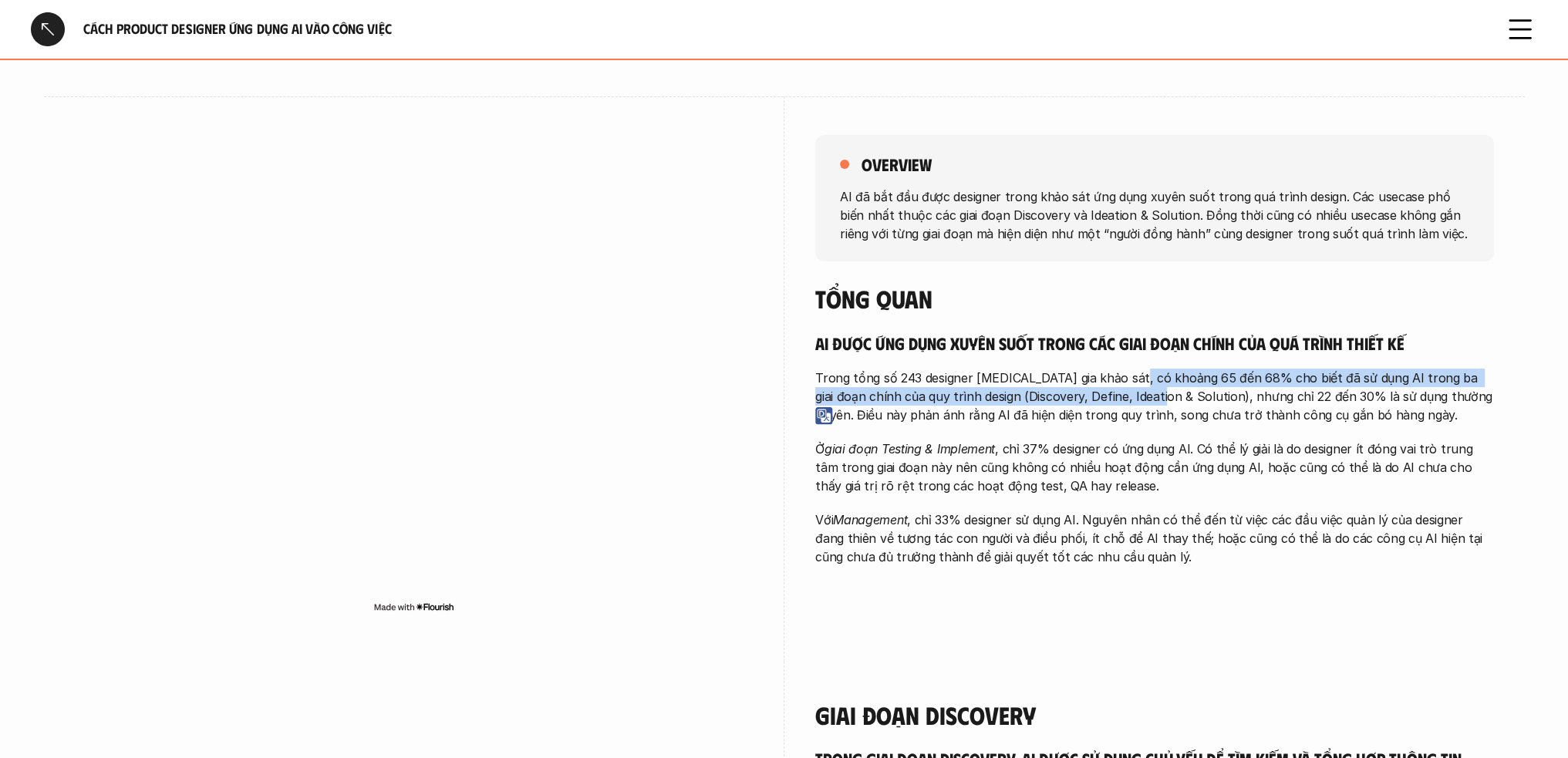
click at [1020, 391] on p "Trong tổng số 243 designer [MEDICAL_DATA] gia khảo sát, có khoảng 65 đến 68% ch…" at bounding box center [1154, 396] width 679 height 55
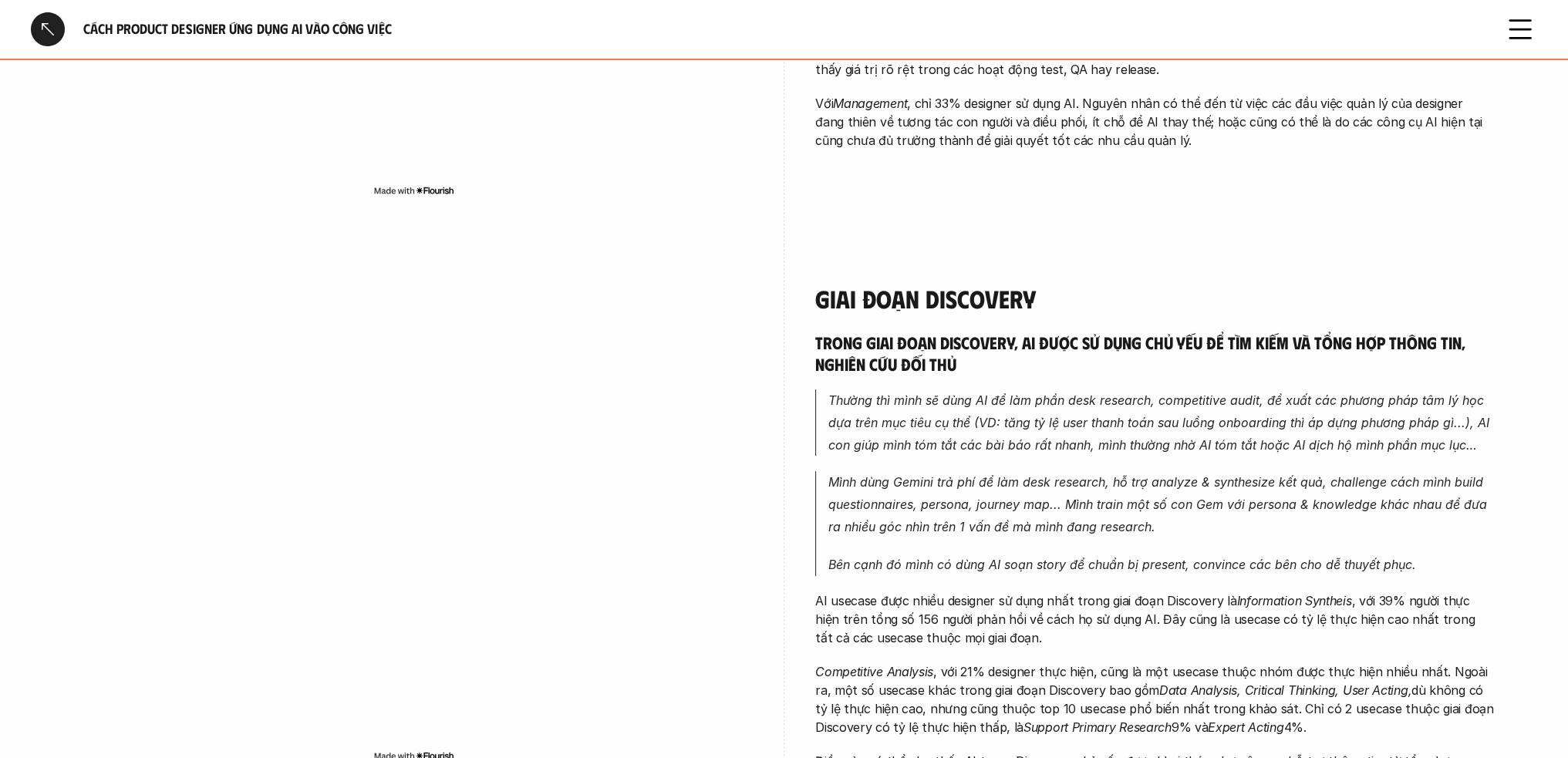
scroll to position [617, 0]
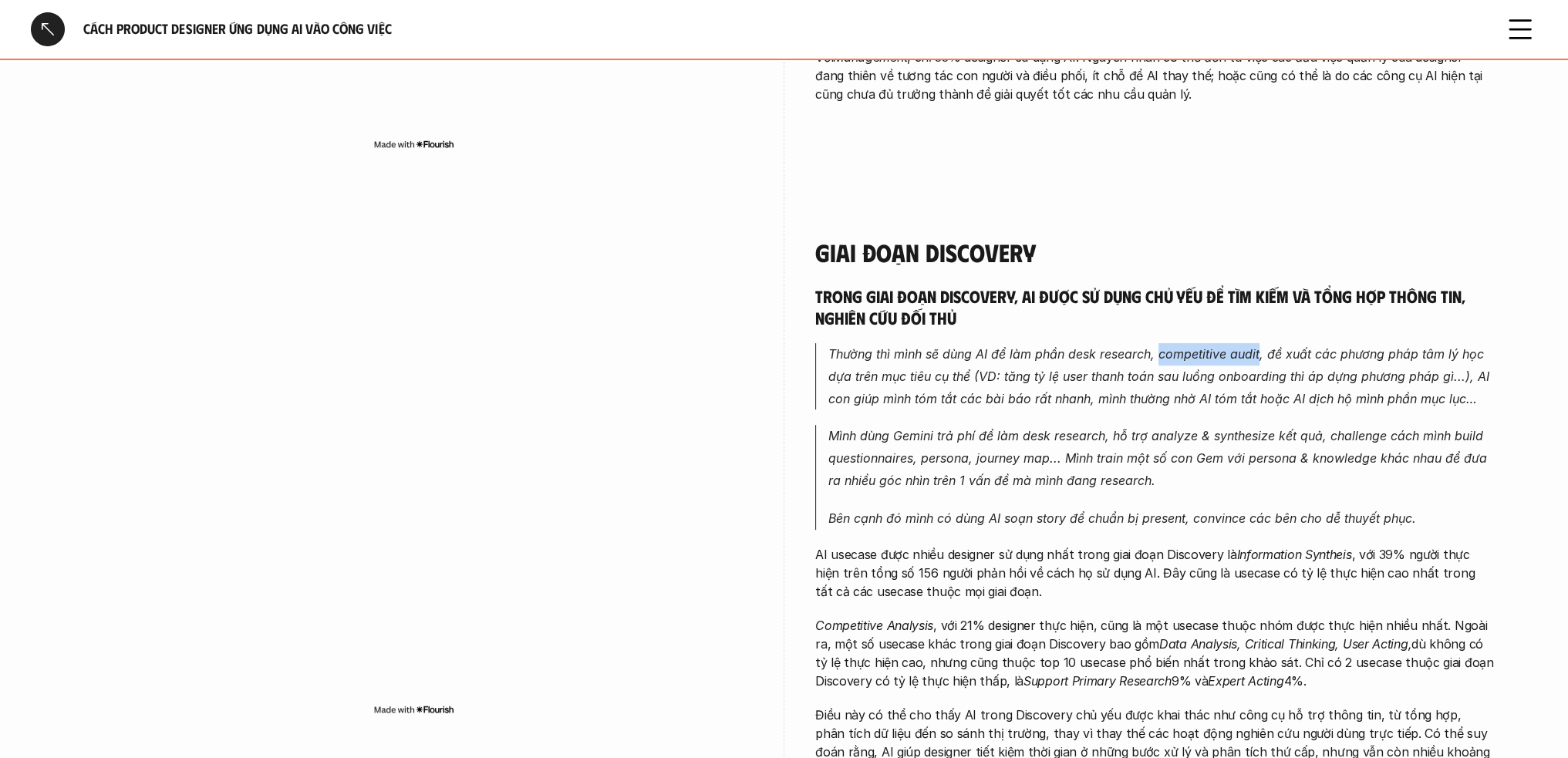
drag, startPoint x: 1160, startPoint y: 354, endPoint x: 1258, endPoint y: 348, distance: 98.2
click at [1172, 348] on em "Thường thì mình sẽ dùng AI để làm phần desk research, competitive audit, đề xuấ…" at bounding box center [1160, 376] width 665 height 60
click at [1171, 371] on img at bounding box center [1166, 373] width 17 height 17
click at [1172, 351] on em "Thường thì mình sẽ dùng AI để làm phần desk research, competitive audit, đề xuấ…" at bounding box center [1160, 376] width 665 height 60
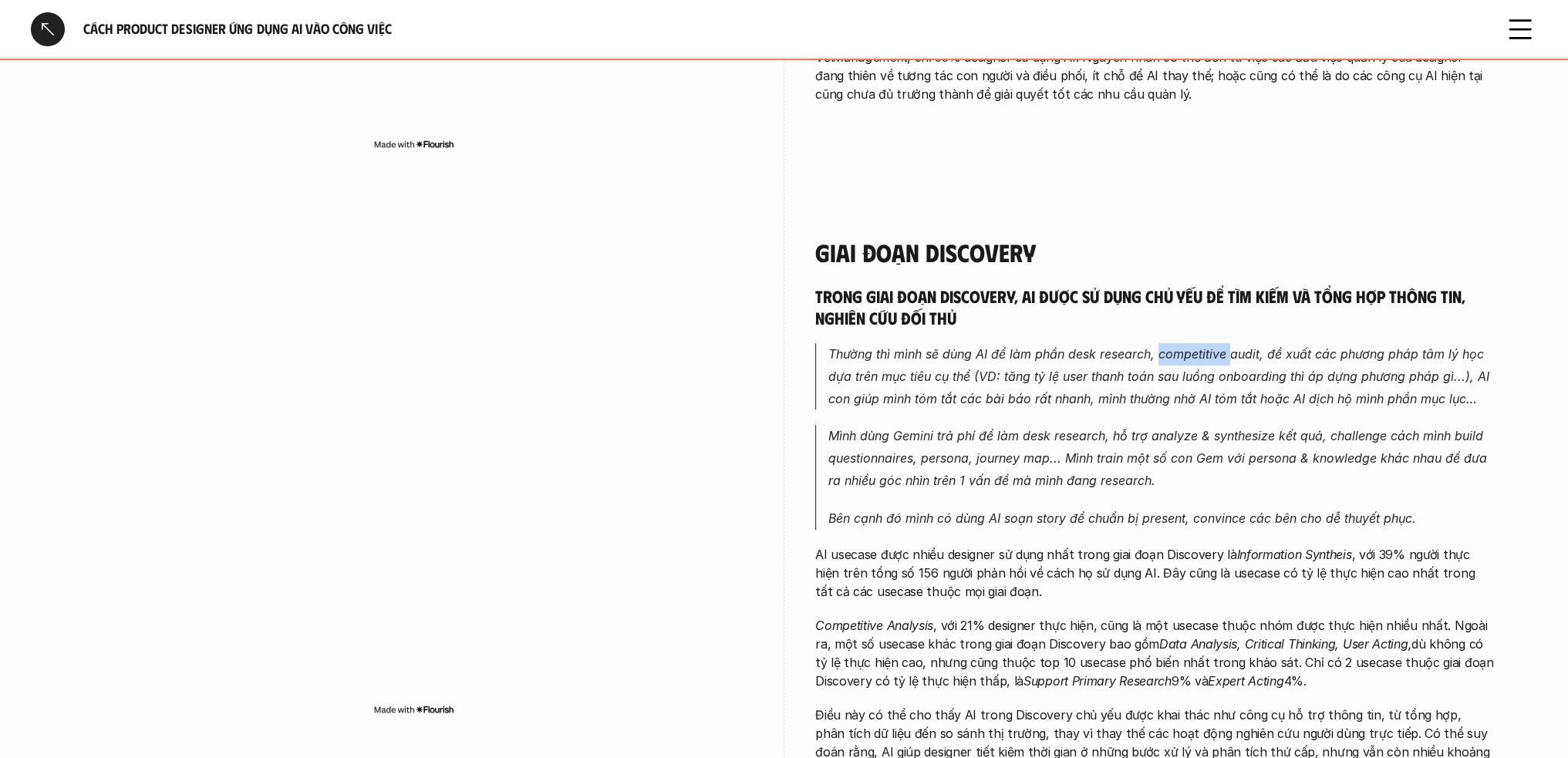
click at [1172, 351] on em "Thường thì mình sẽ dùng AI để làm phần desk research, competitive audit, đề xuấ…" at bounding box center [1160, 376] width 665 height 60
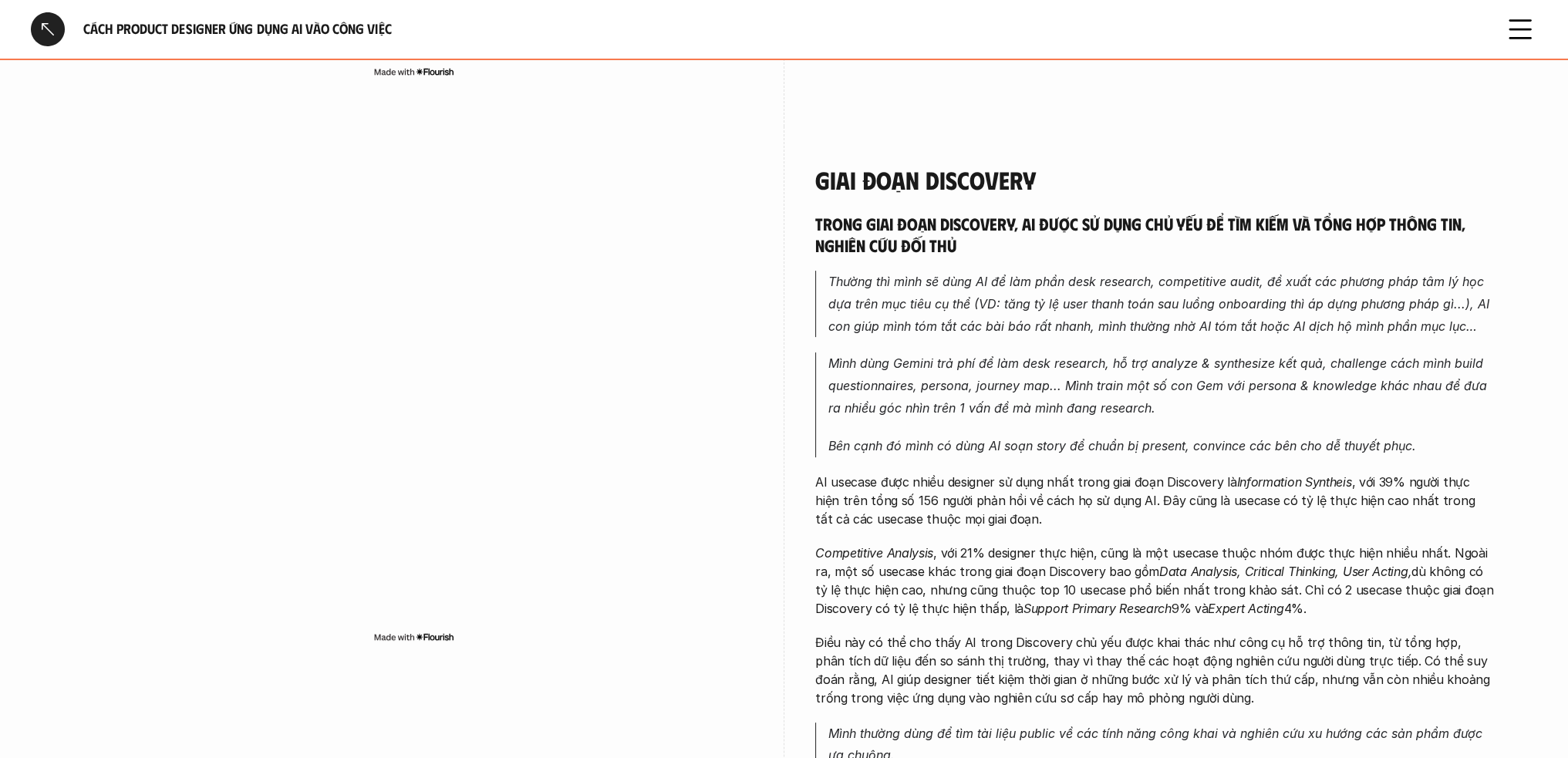
scroll to position [693, 0]
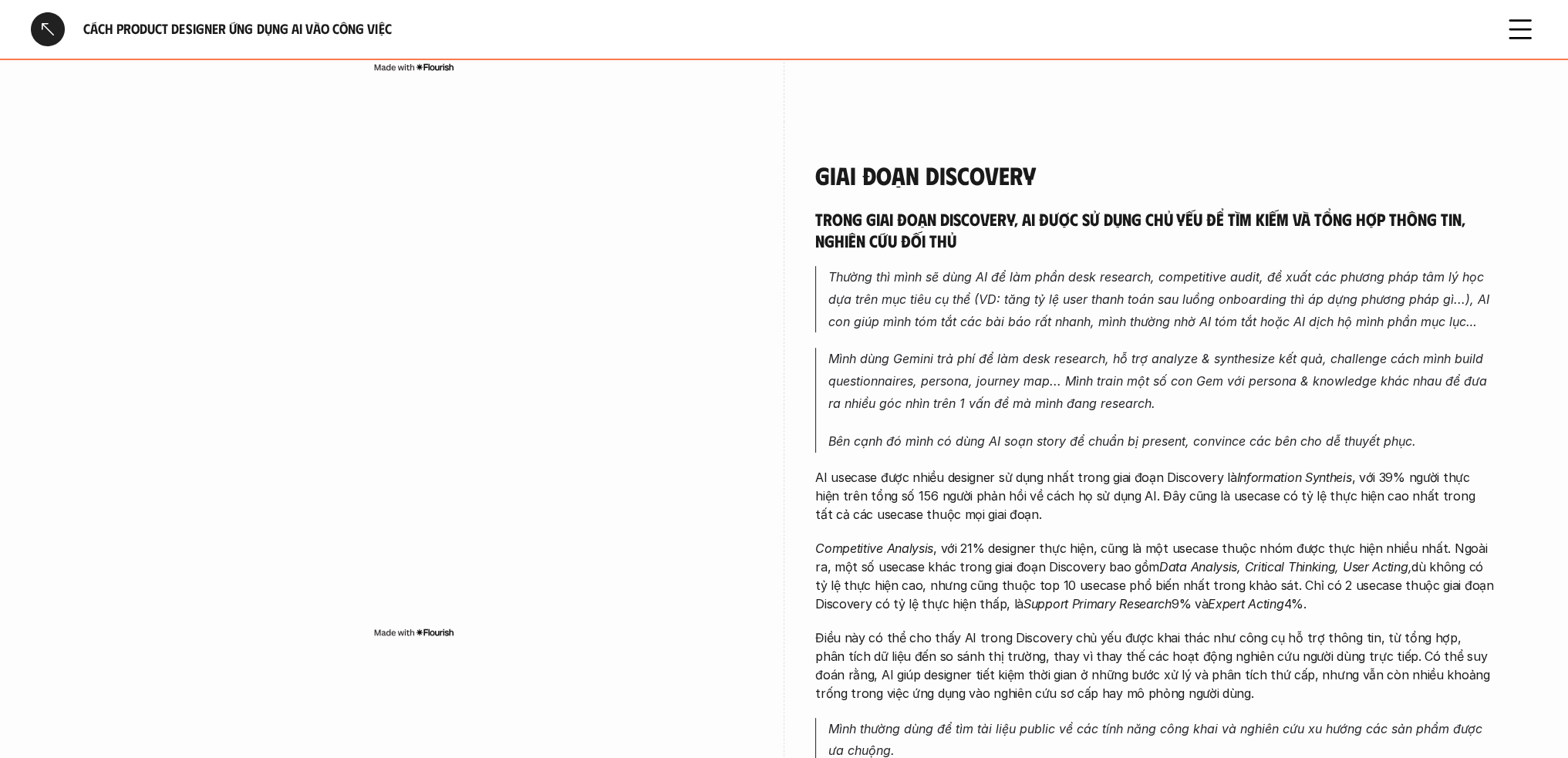
click at [1172, 477] on em "Information Syntheis" at bounding box center [1294, 477] width 115 height 16
click at [1172, 468] on p "AI usecase được nhiều designer sử dụng nhất trong giai đoạn Discovery là Inform…" at bounding box center [1154, 496] width 679 height 55
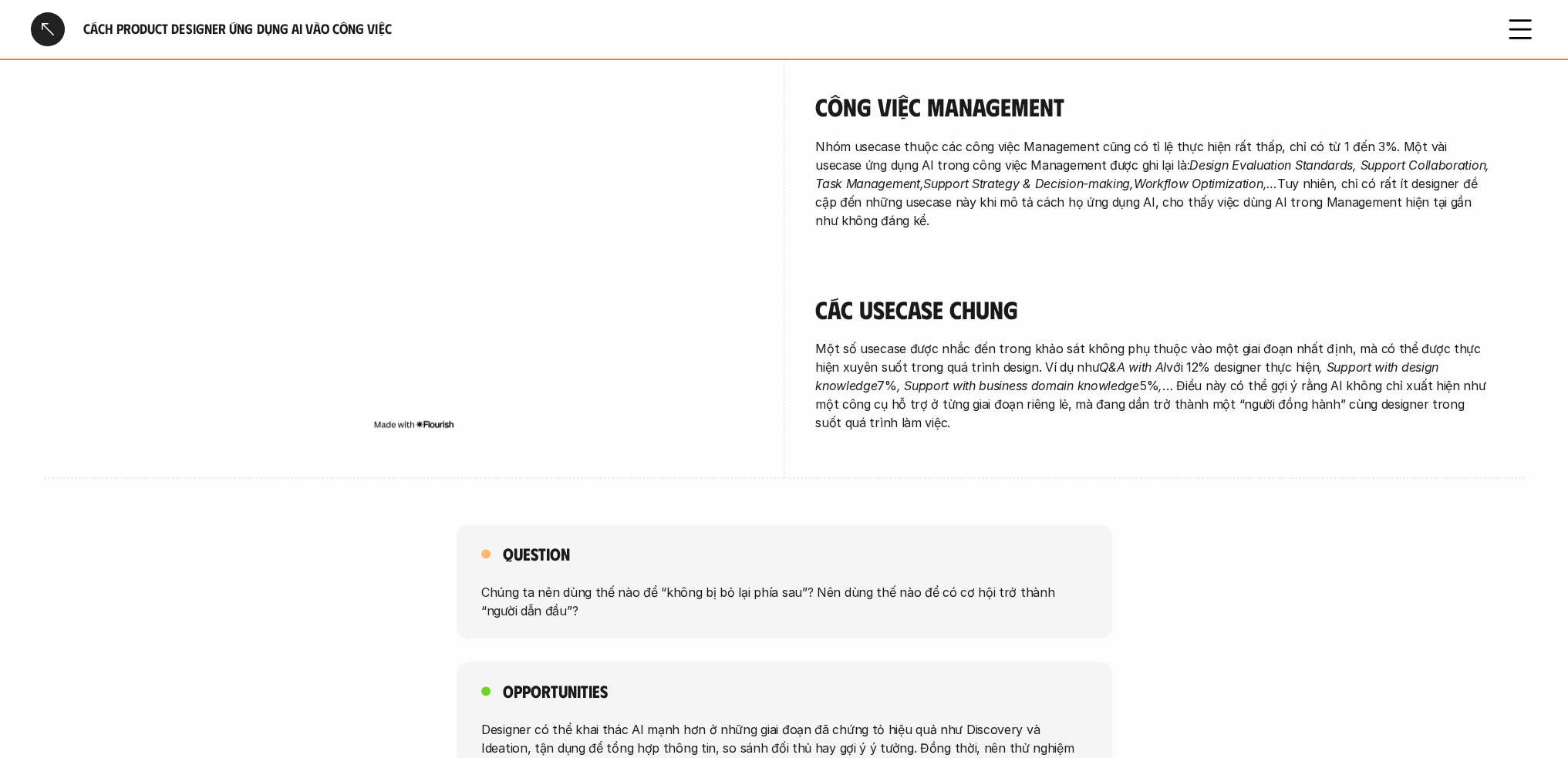
scroll to position [2621, 0]
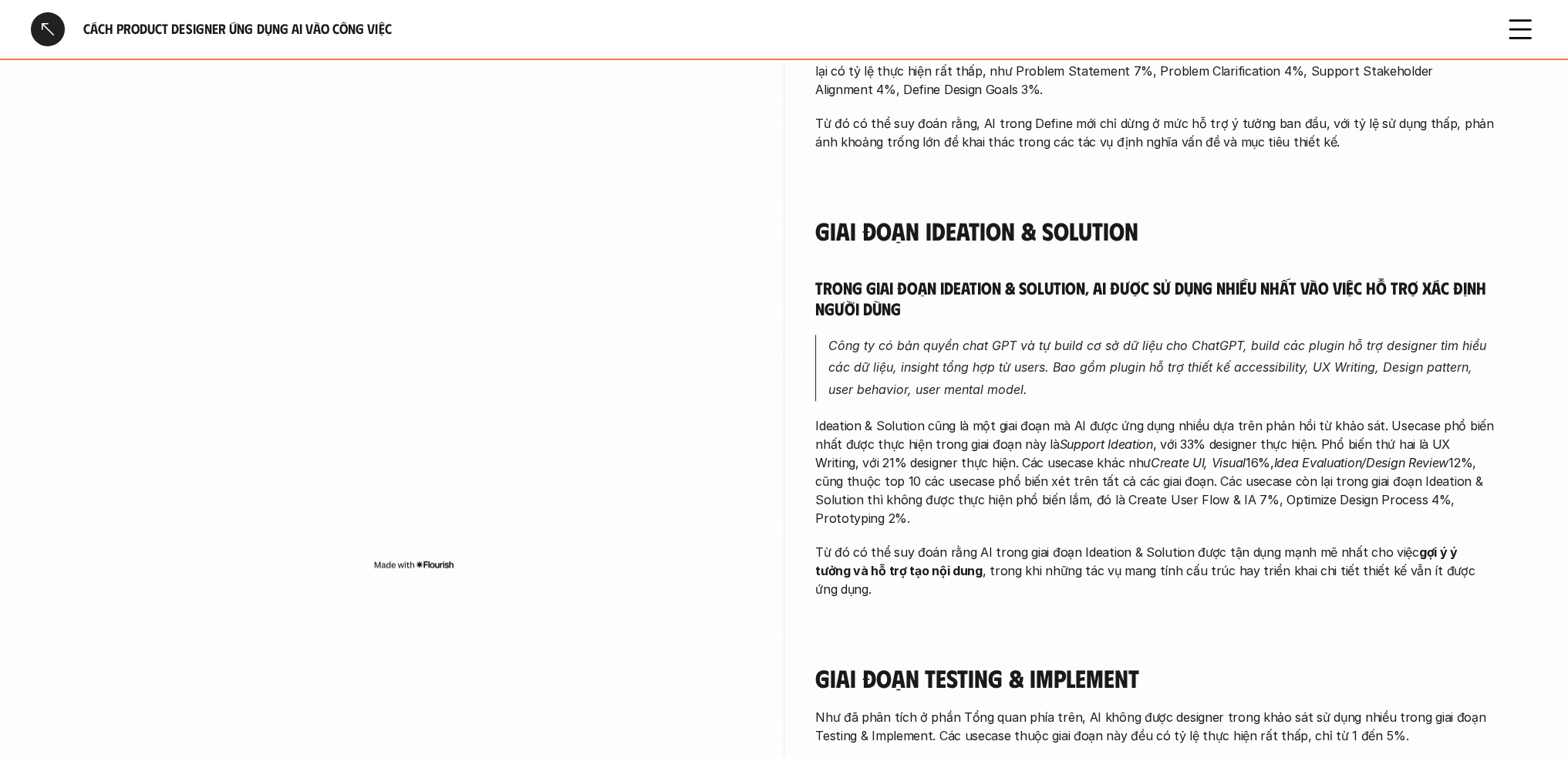
click at [31, 28] on div at bounding box center [47, 29] width 34 height 34
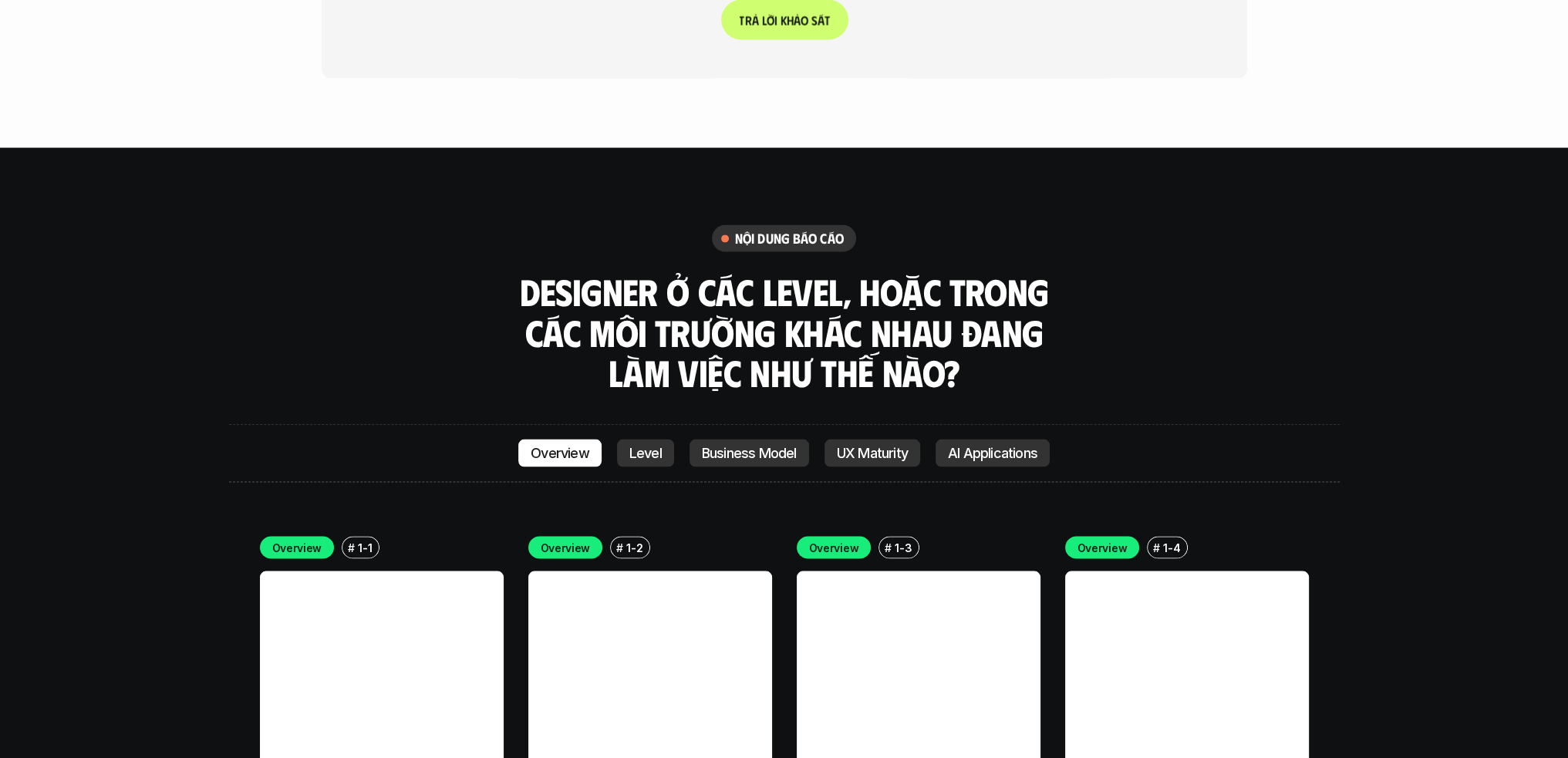
scroll to position [4158, 0]
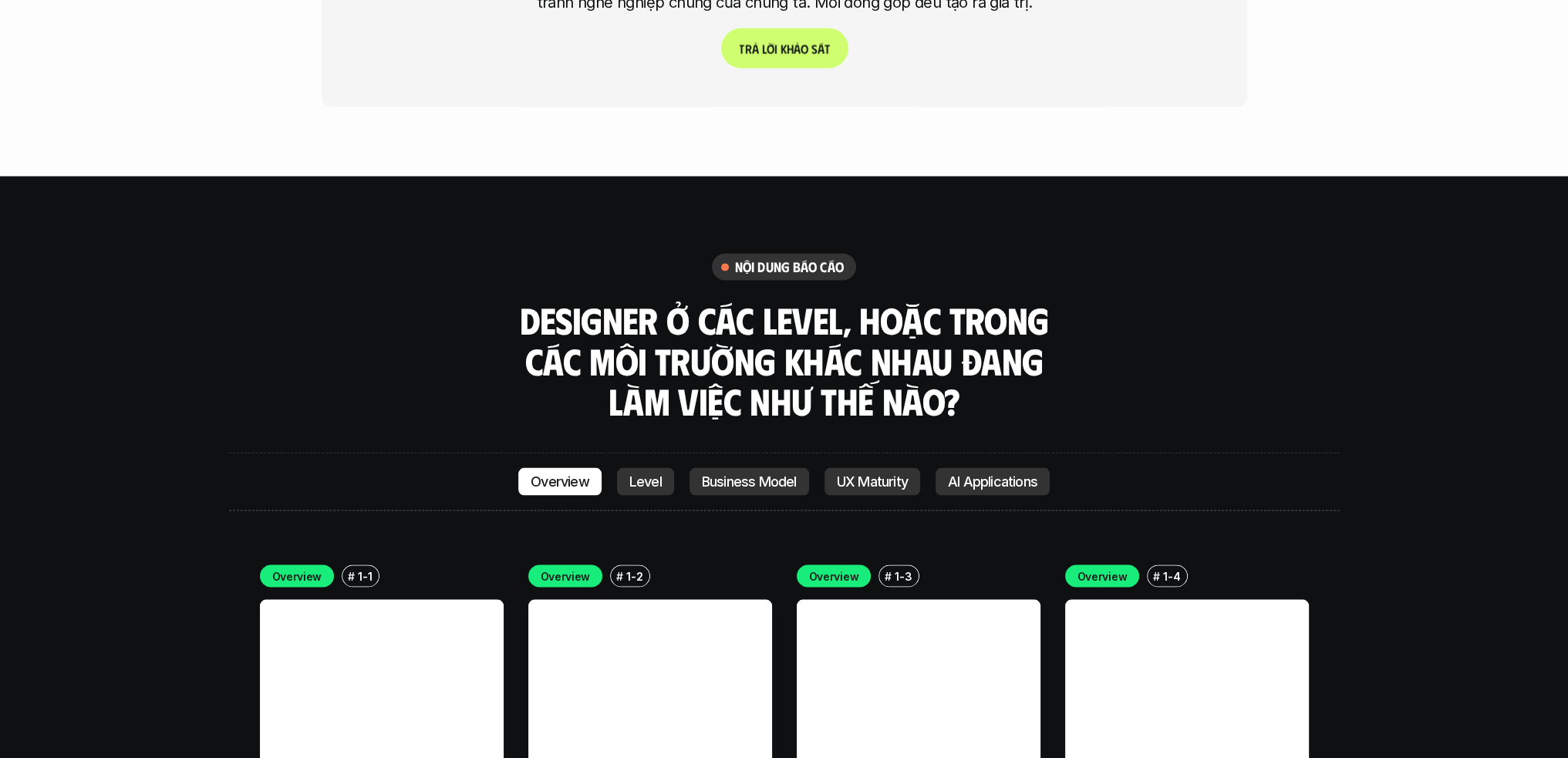
click at [740, 468] on link "Business Model" at bounding box center [750, 481] width 120 height 28
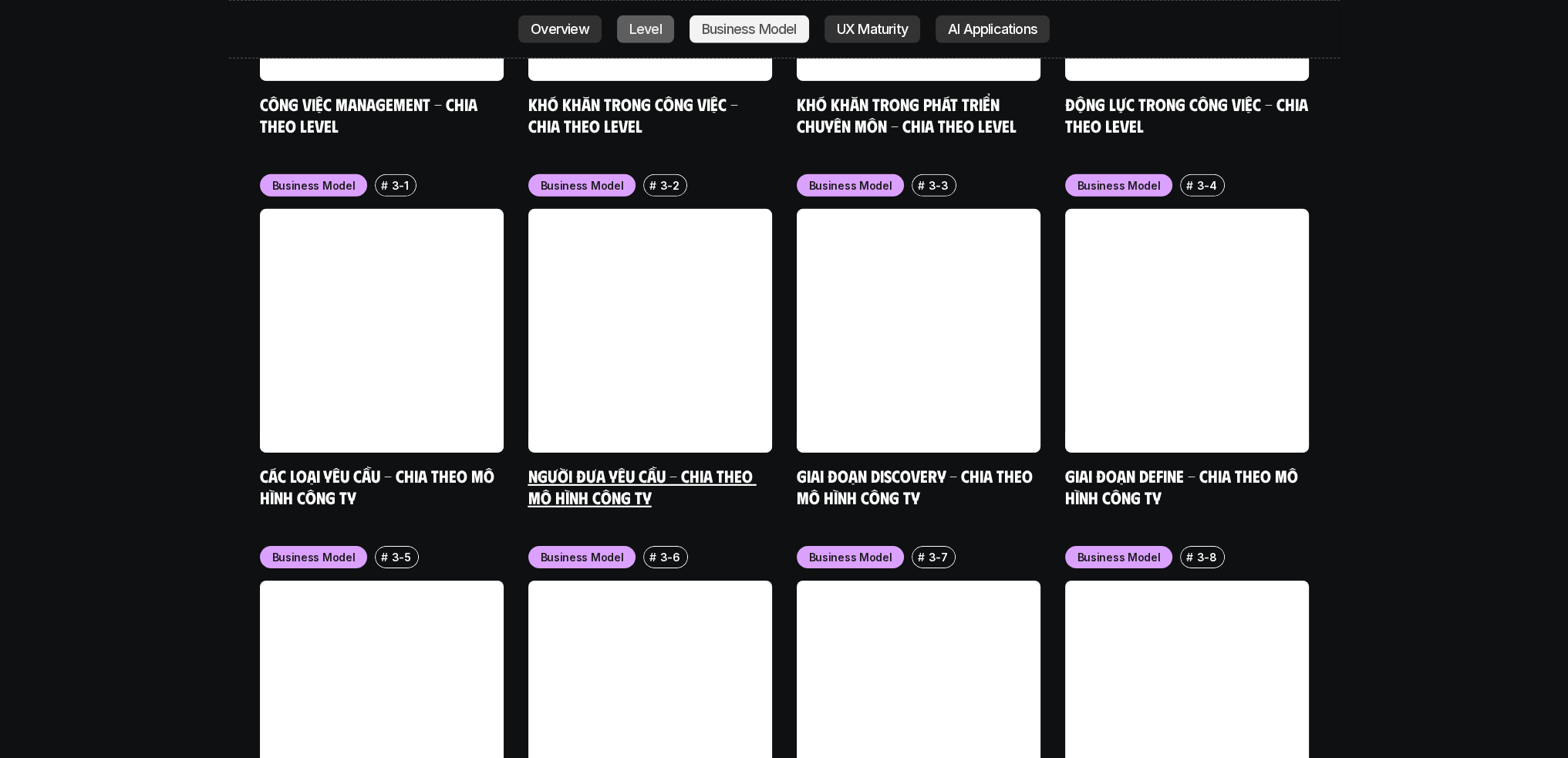
scroll to position [6416, 0]
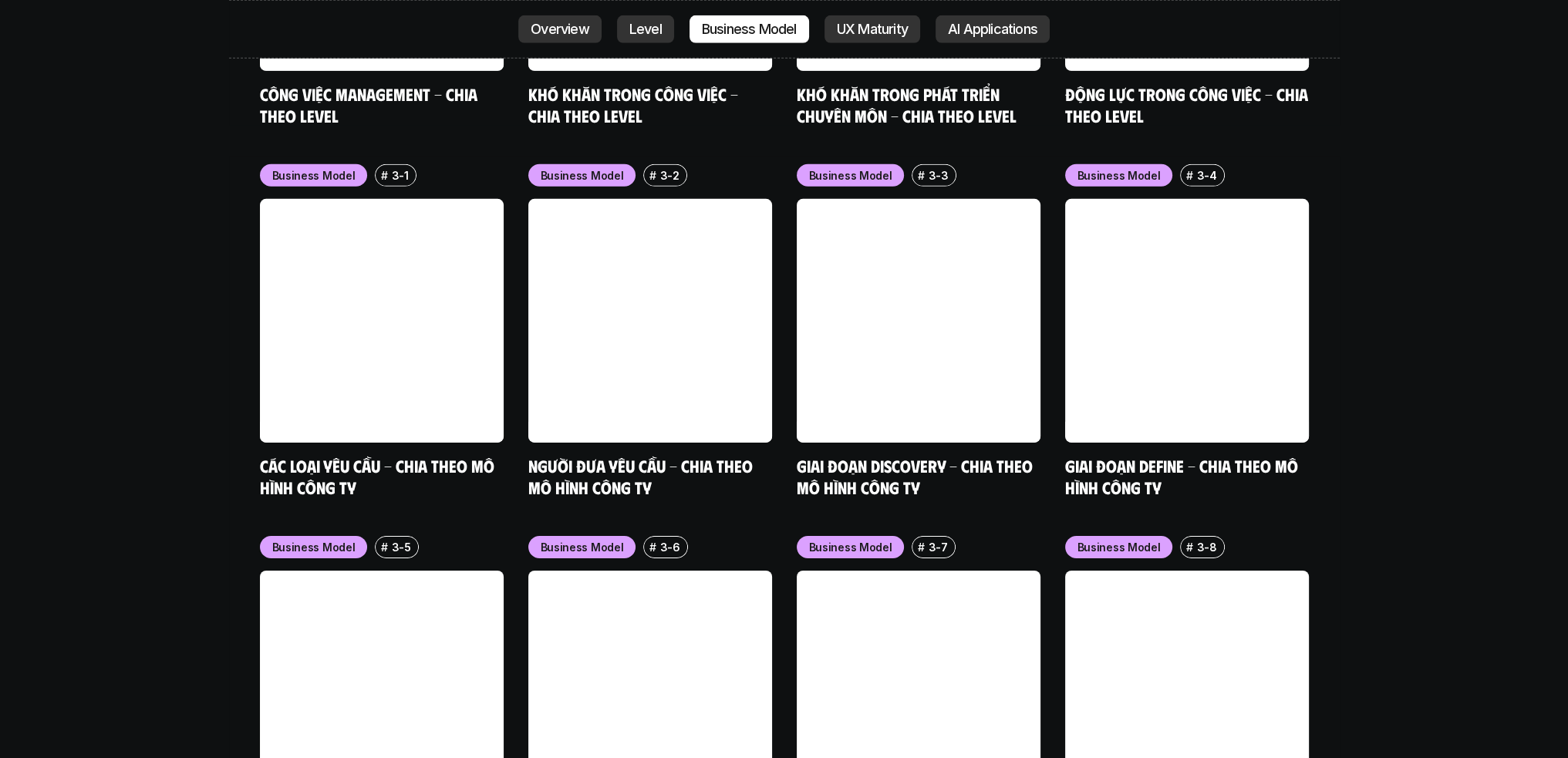
click at [899, 14] on div "Overview Level Business Model UX Maturity AI Applications" at bounding box center [784, 29] width 1111 height 58
click at [961, 33] on p "AI Applications" at bounding box center [992, 29] width 89 height 16
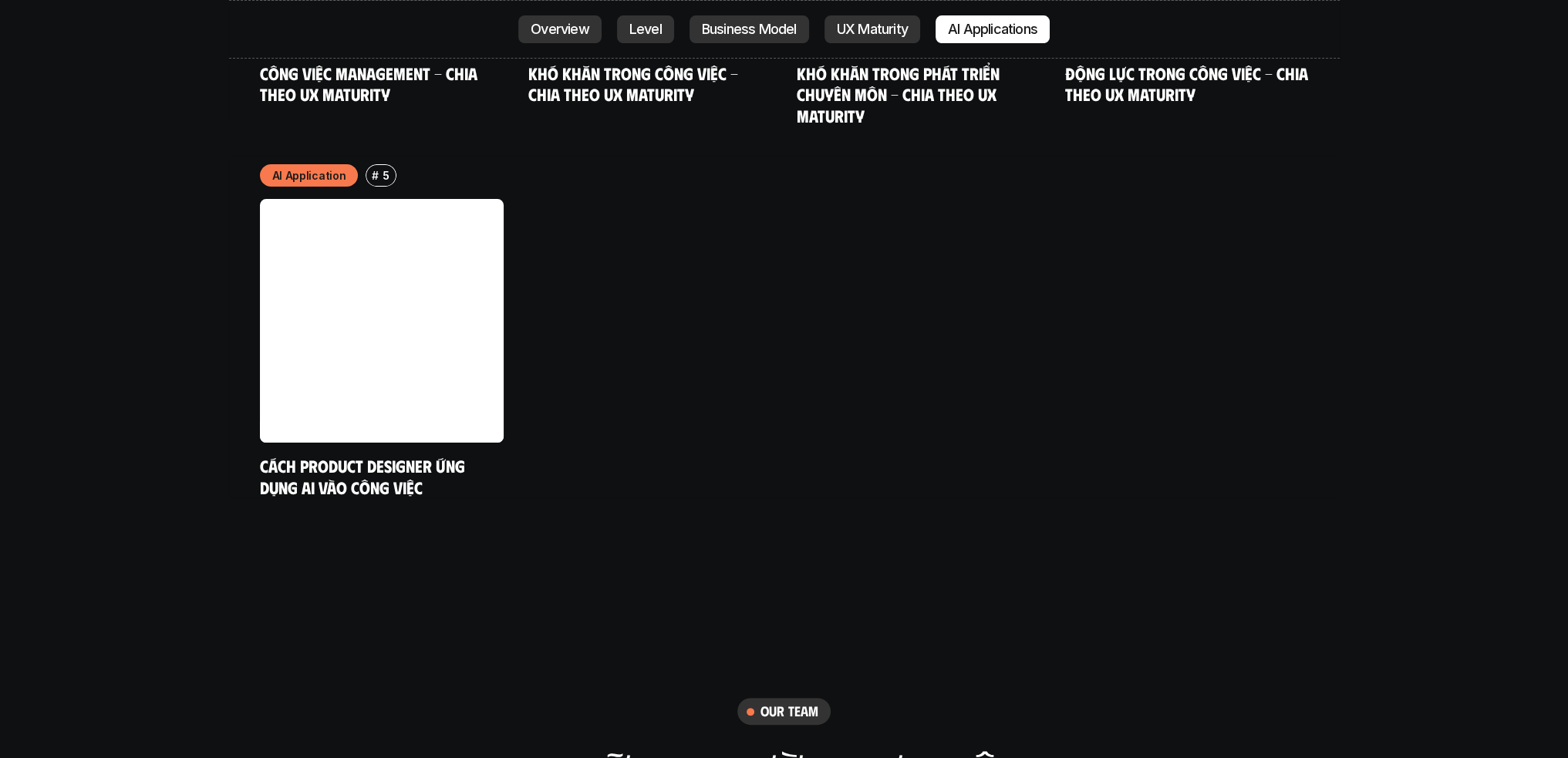
click at [651, 29] on p "Level" at bounding box center [645, 29] width 32 height 16
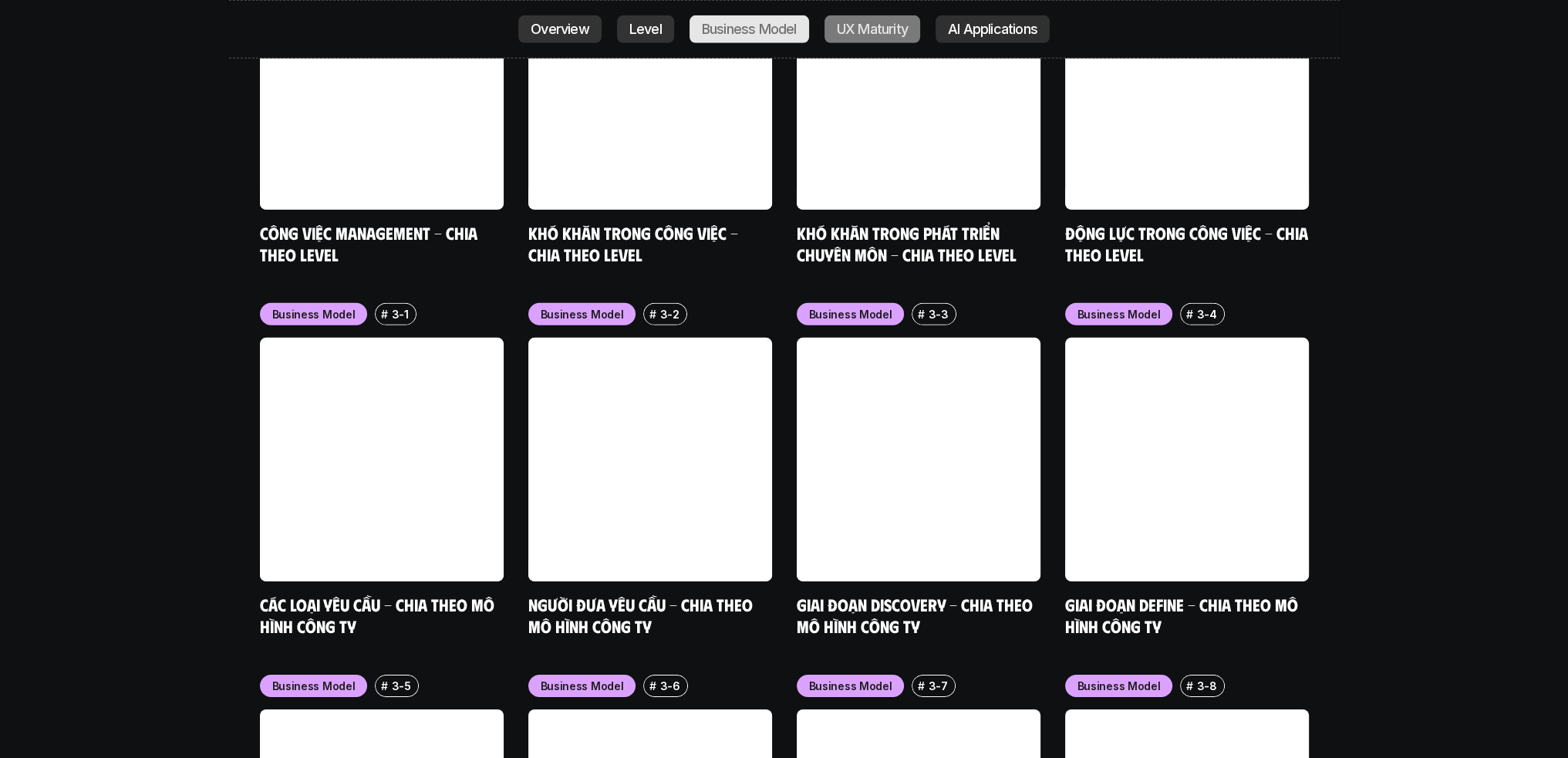
scroll to position [5302, 0]
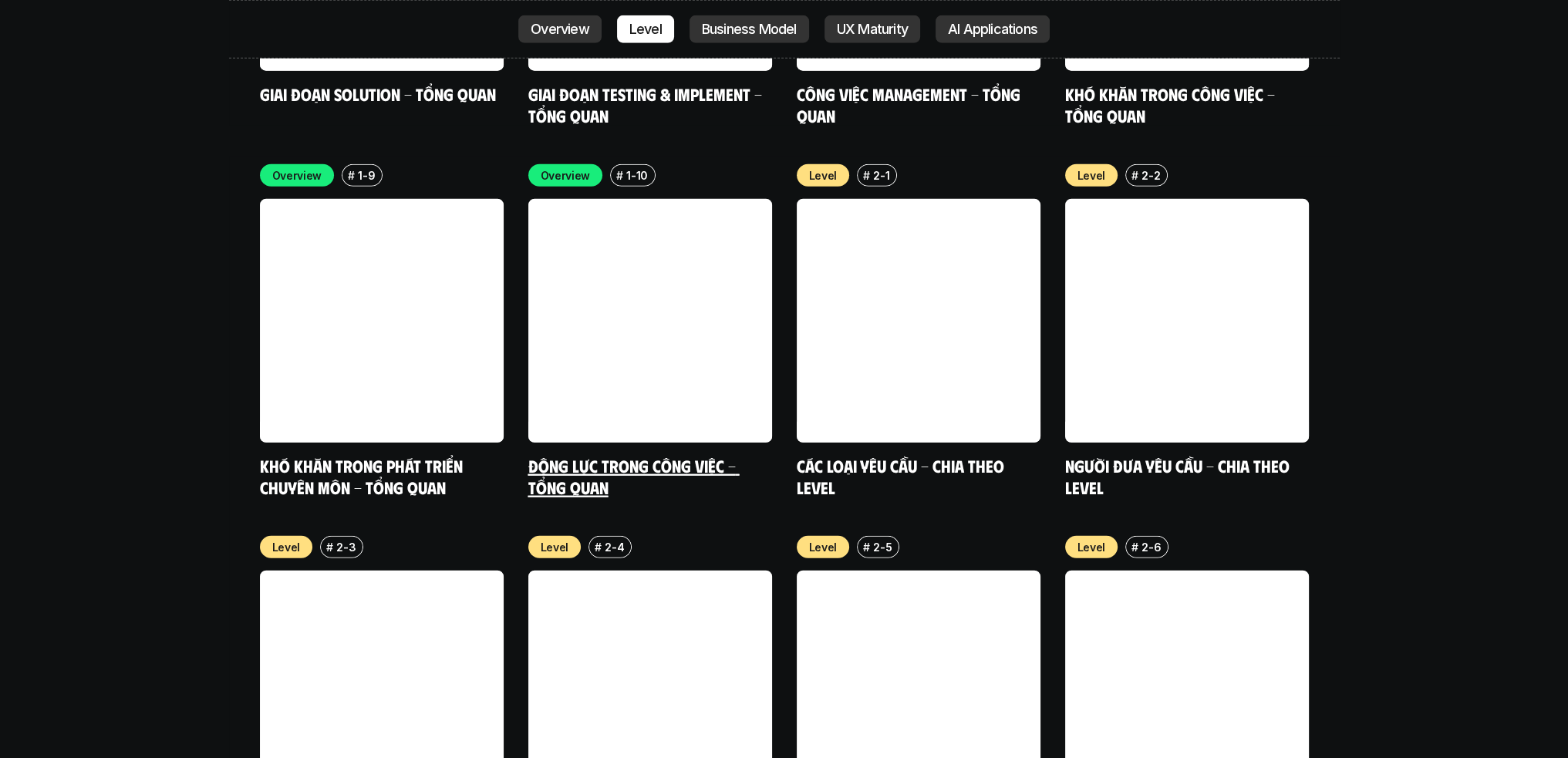
click at [642, 167] on p "1-10" at bounding box center [636, 175] width 21 height 17
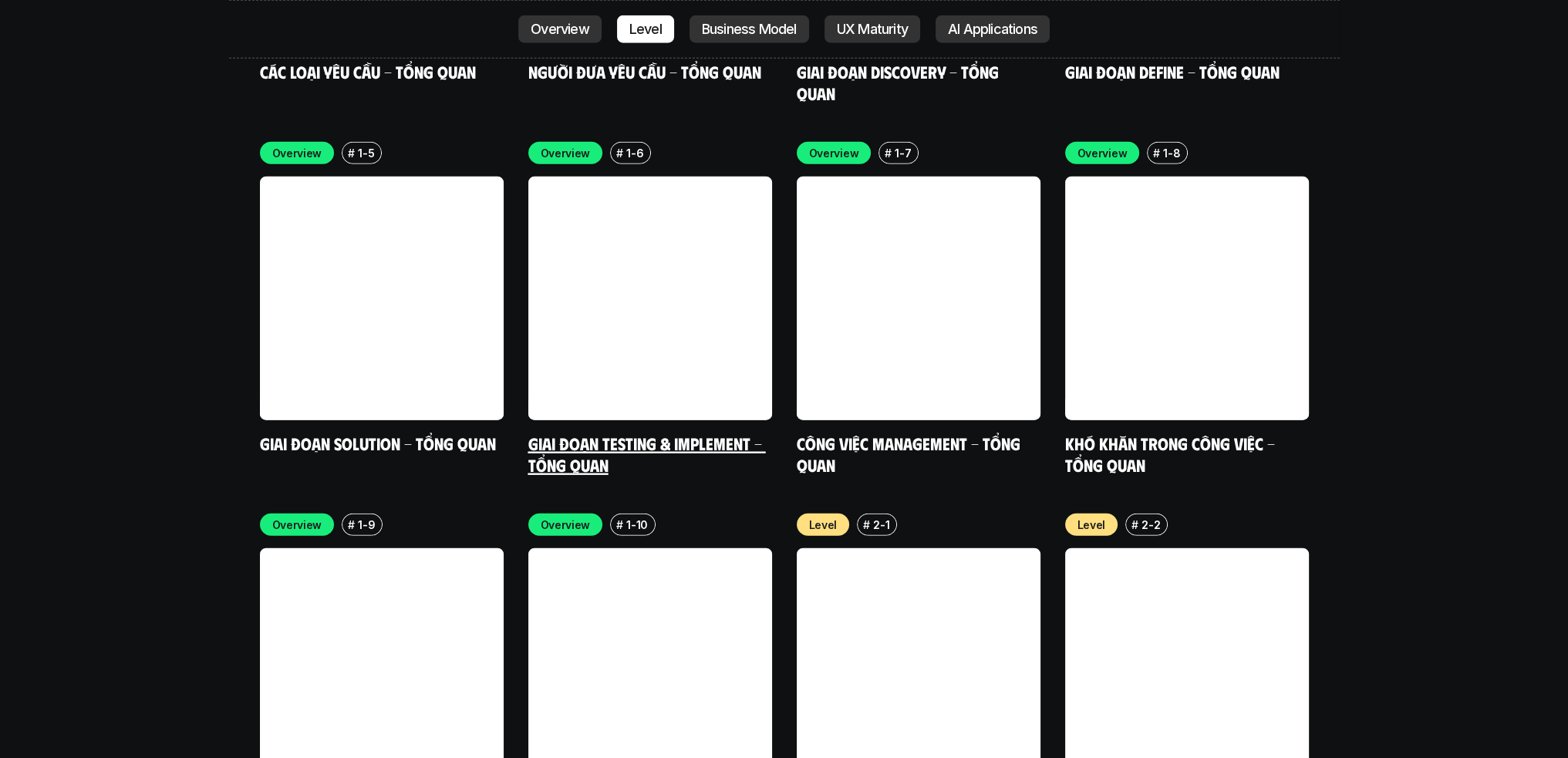
scroll to position [4917, 0]
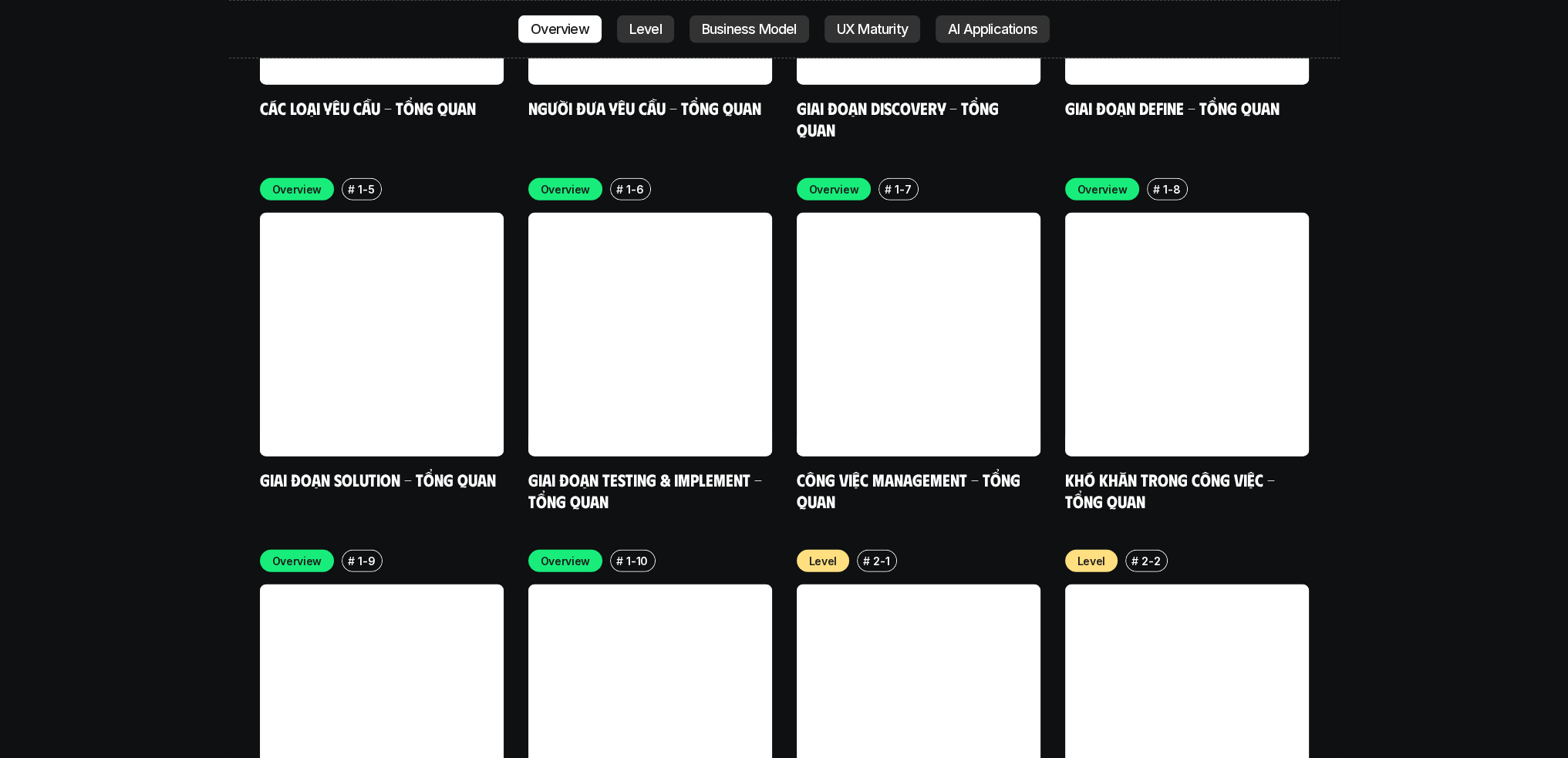
click at [555, 33] on p "Overview" at bounding box center [560, 29] width 58 height 16
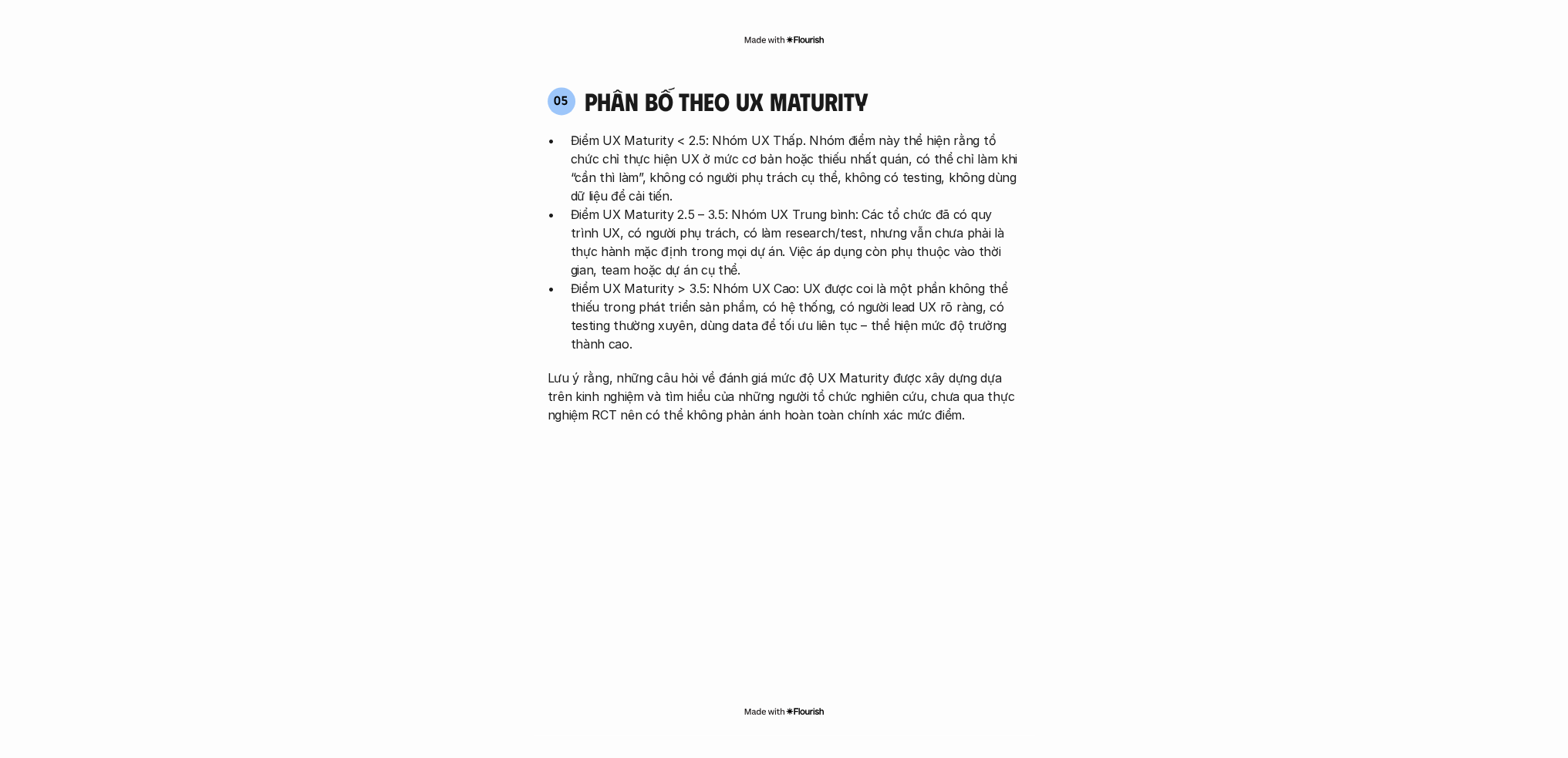
scroll to position [3465, 0]
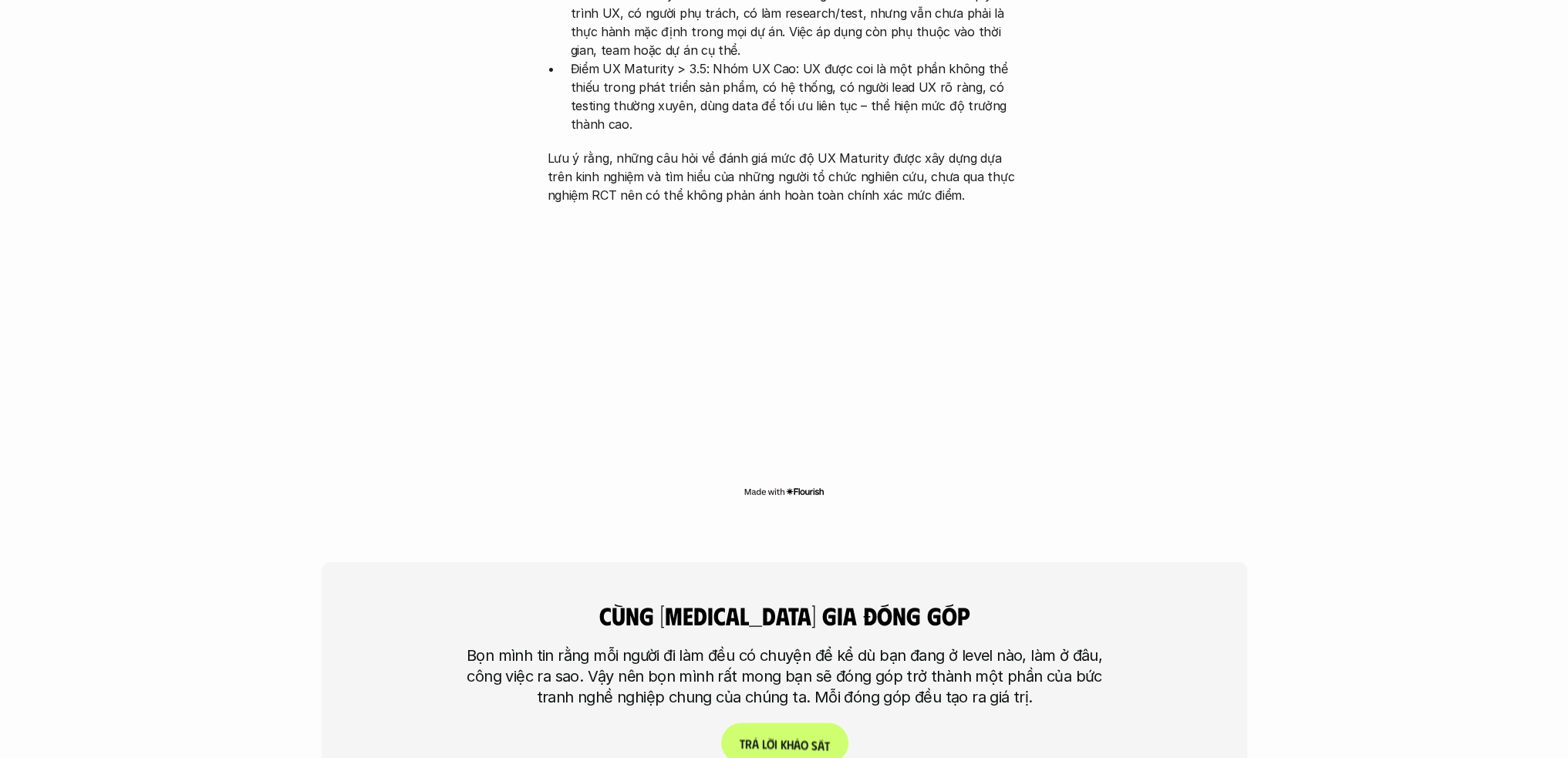
click at [791, 535] on p "T r ả l ờ i k h ả o s á t" at bounding box center [784, 742] width 90 height 15
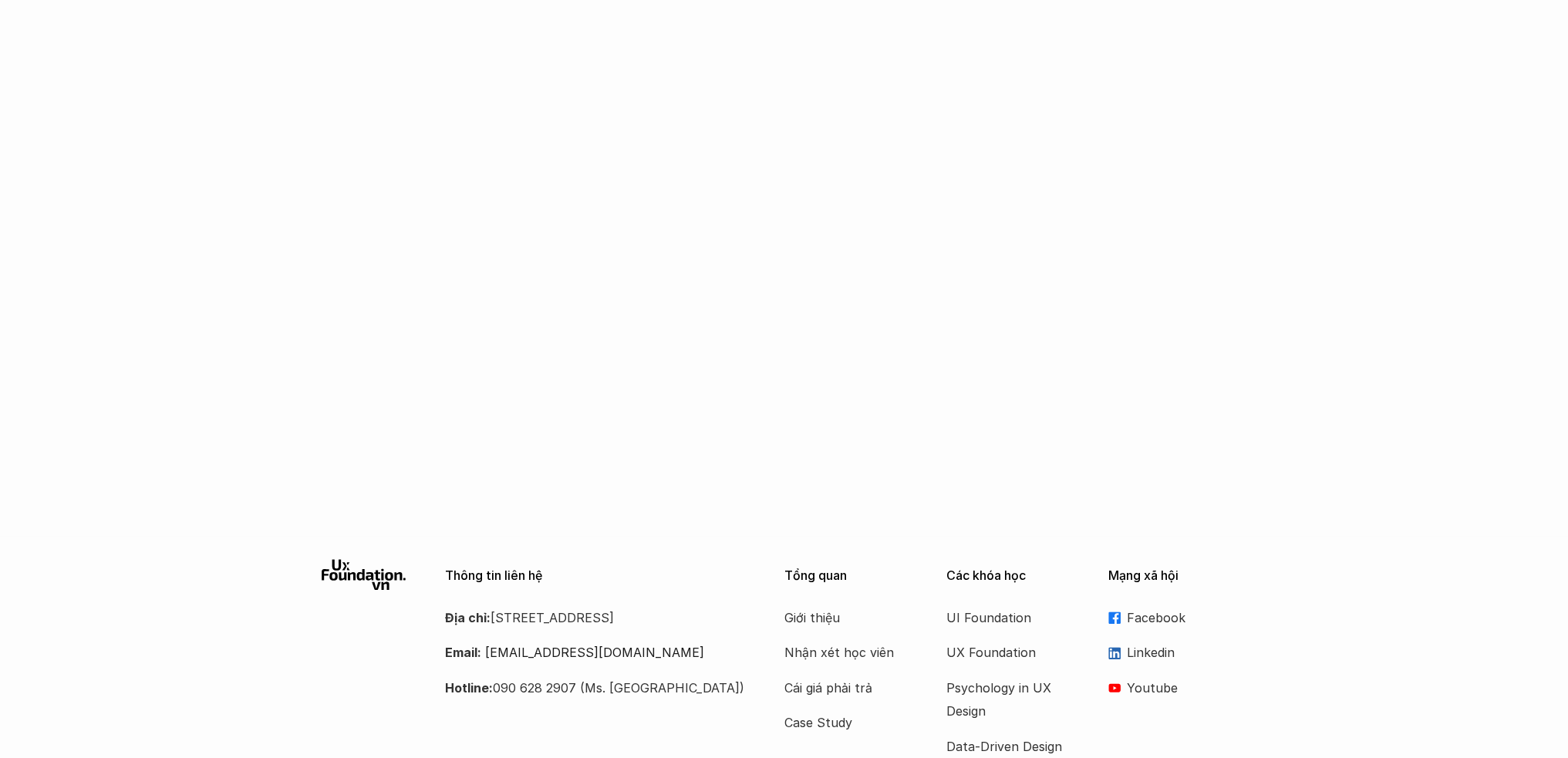
scroll to position [1292, 0]
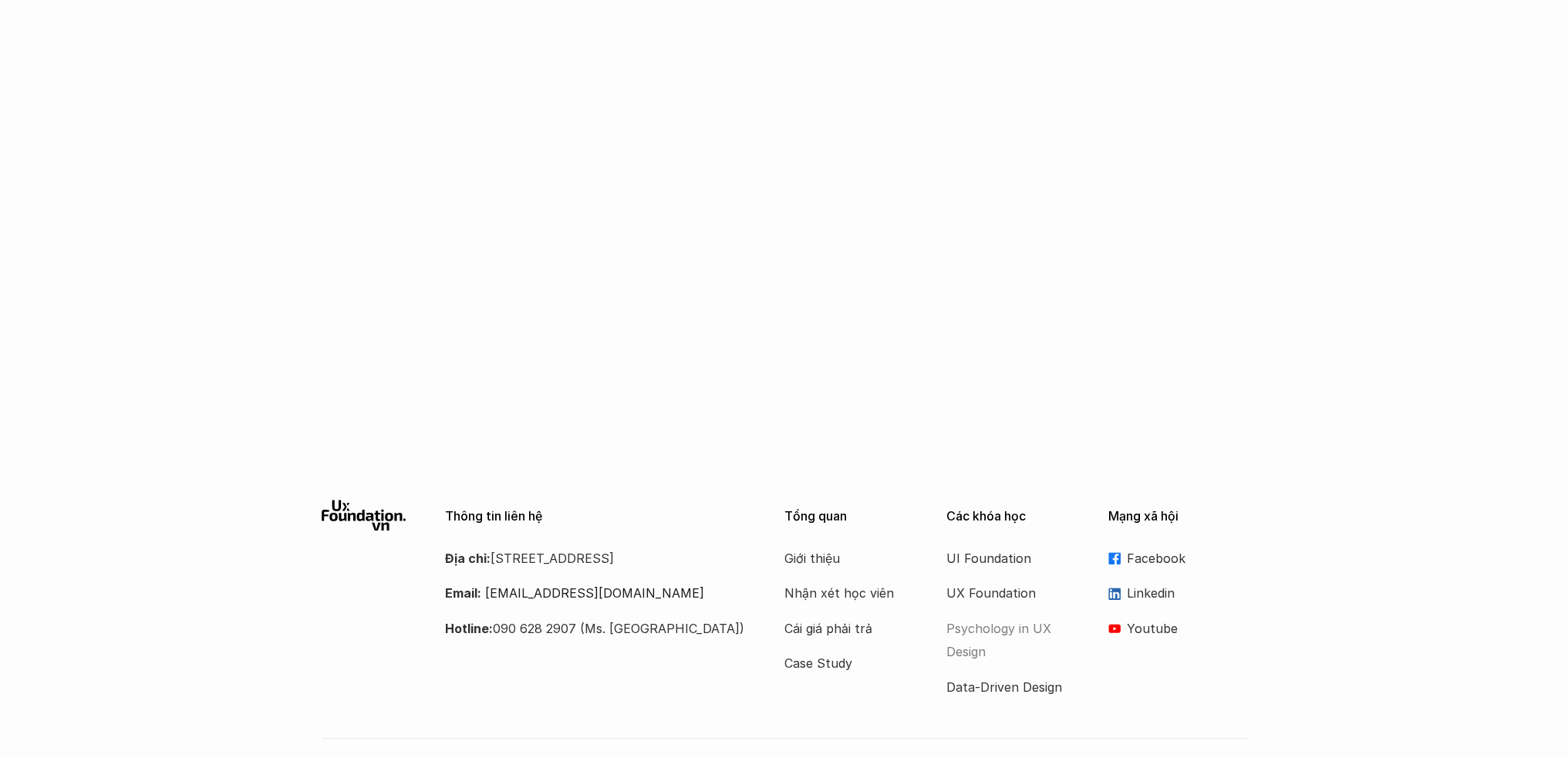
click at [1005, 535] on p "Psychology in UX Design" at bounding box center [1007, 641] width 124 height 47
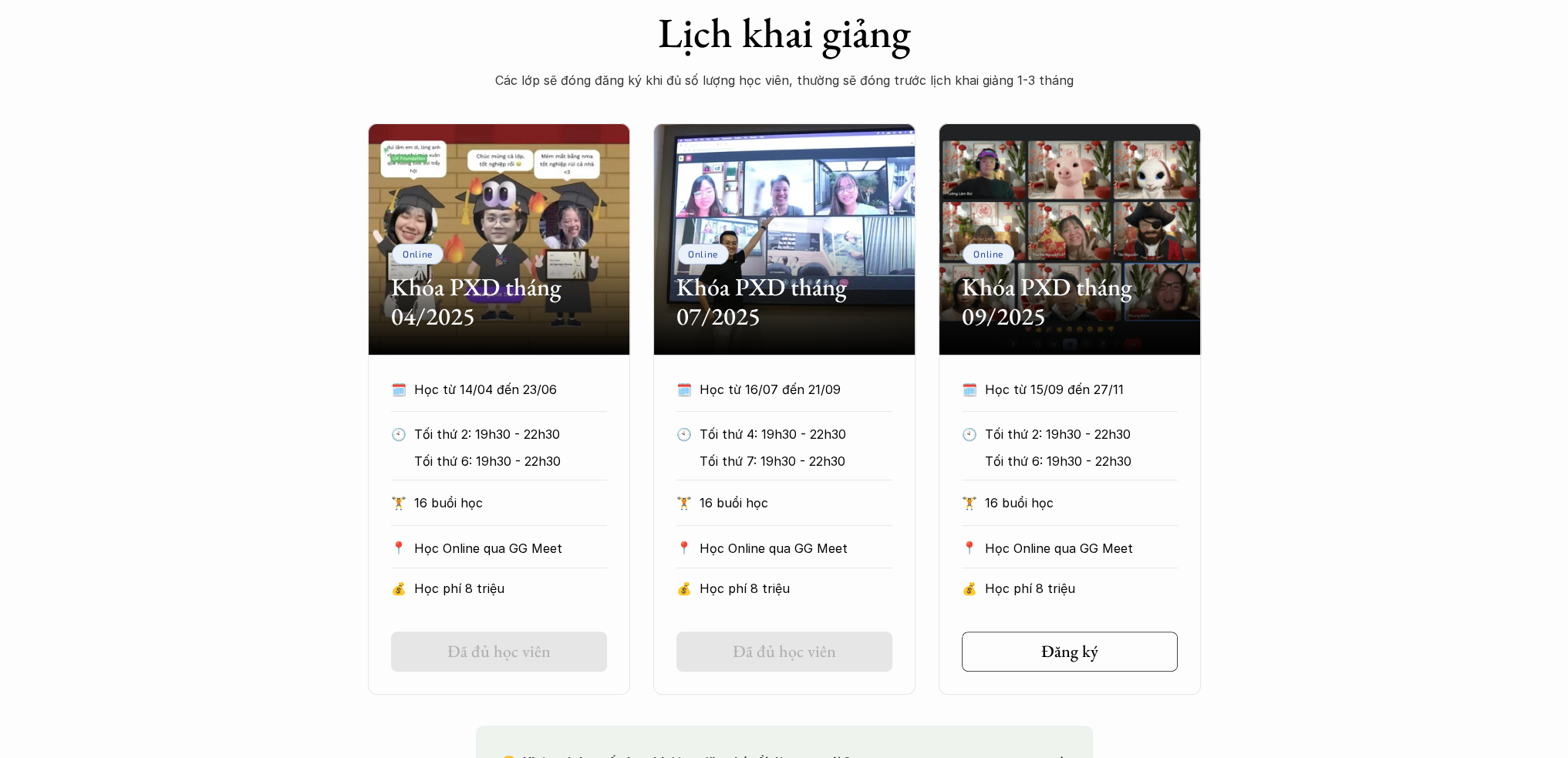
scroll to position [617, 0]
